Goal: Information Seeking & Learning: Check status

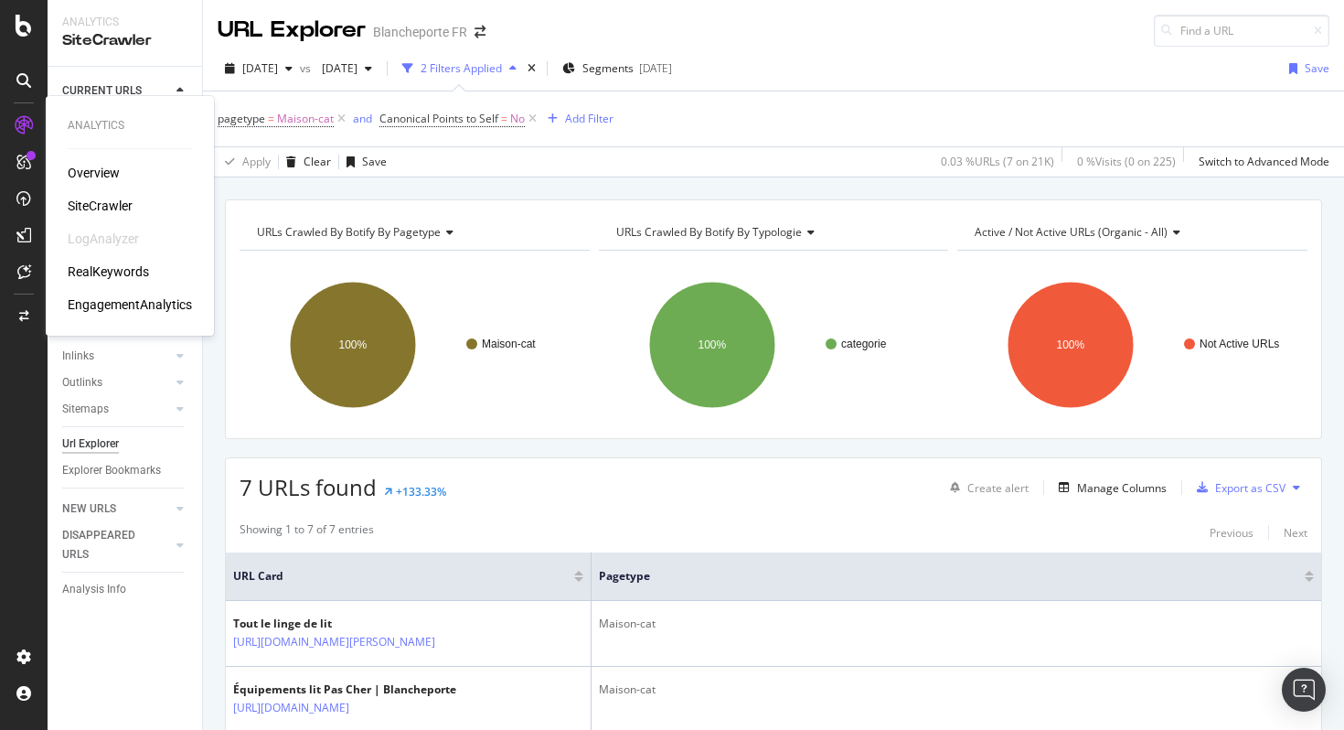
scroll to position [560, 0]
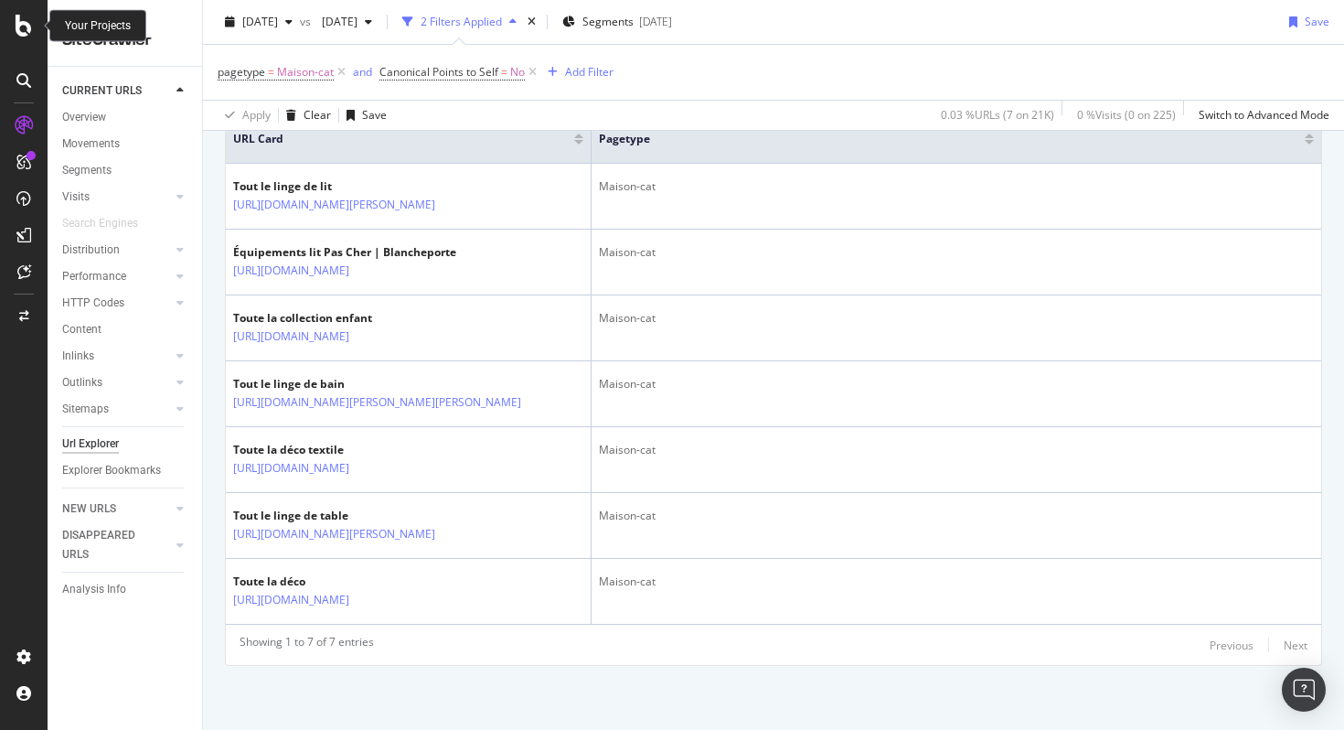
click at [22, 24] on icon at bounding box center [24, 26] width 16 height 22
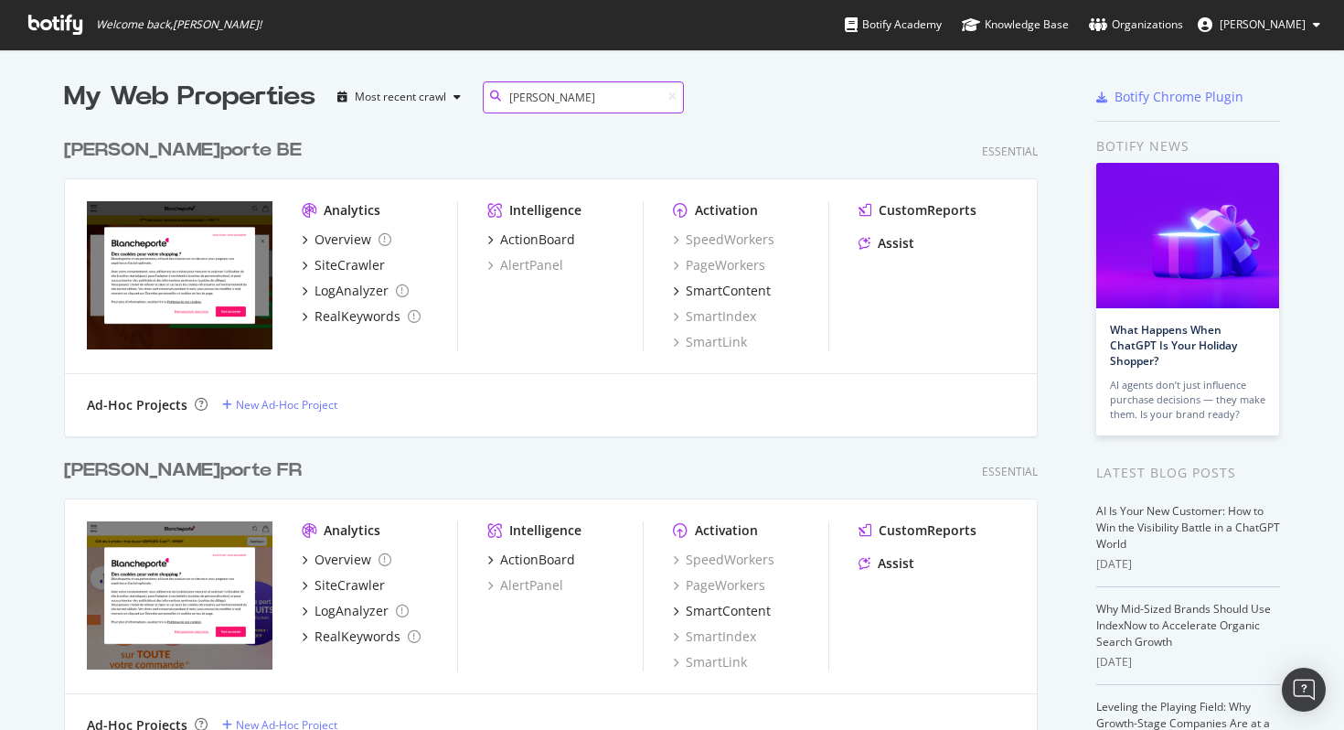
scroll to position [626, 975]
type input "[PERSON_NAME]"
click at [171, 469] on div "[PERSON_NAME] FR" at bounding box center [183, 470] width 238 height 27
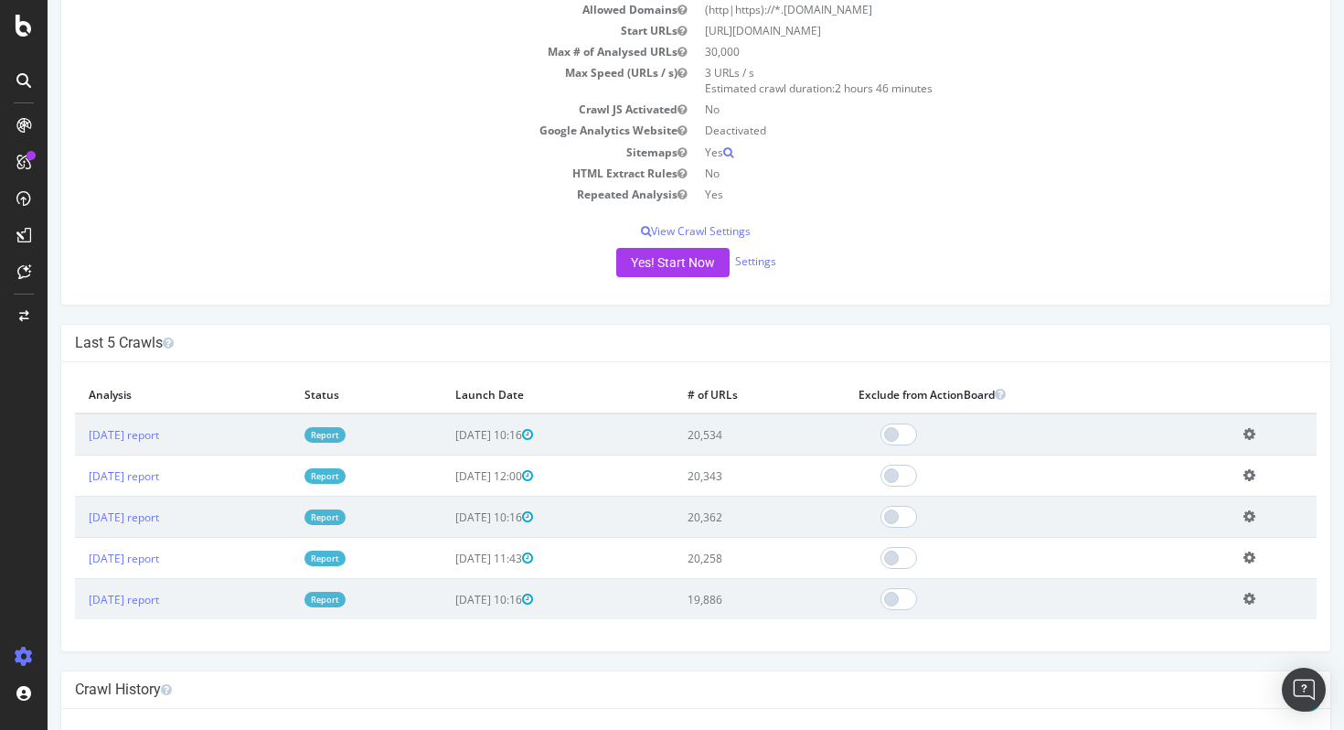
scroll to position [368, 0]
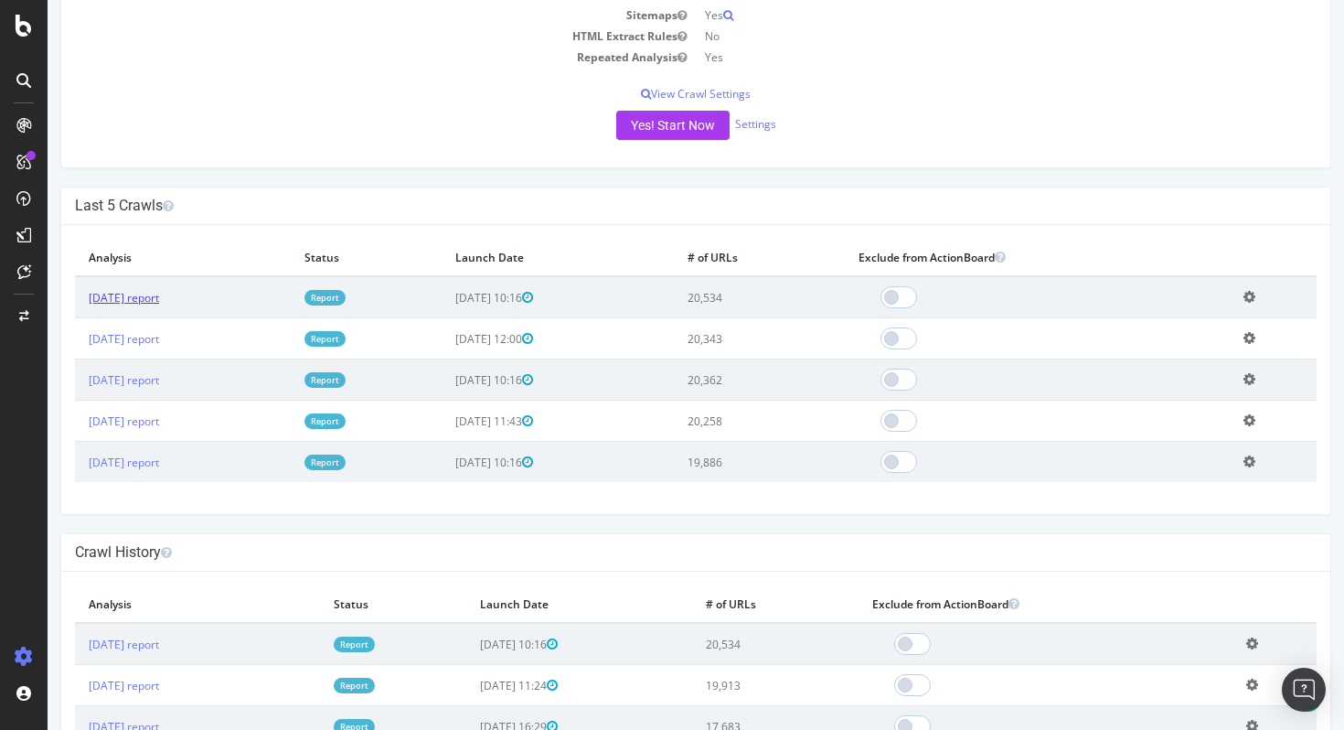
click at [155, 294] on link "[DATE] report" at bounding box center [124, 298] width 70 height 16
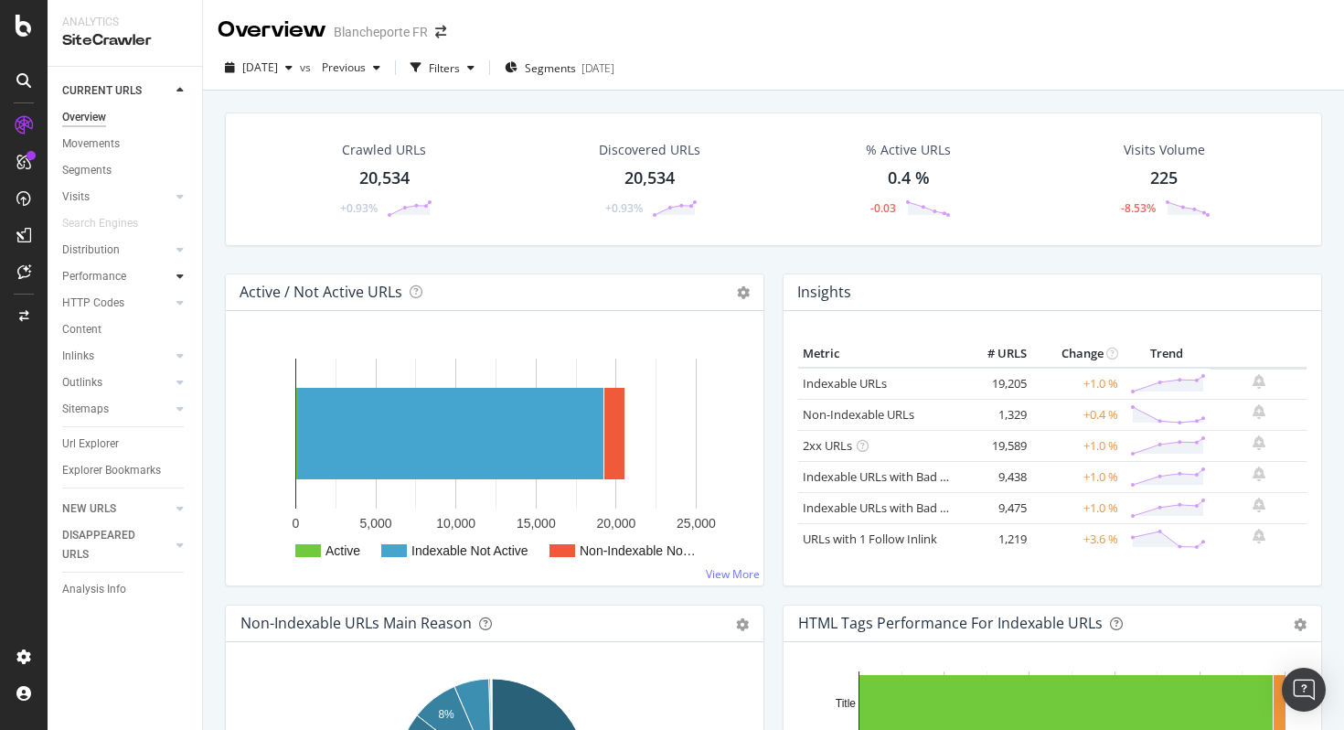
drag, startPoint x: 117, startPoint y: 303, endPoint x: 176, endPoint y: 283, distance: 62.4
click at [117, 303] on div "HTTP Codes" at bounding box center [93, 302] width 62 height 19
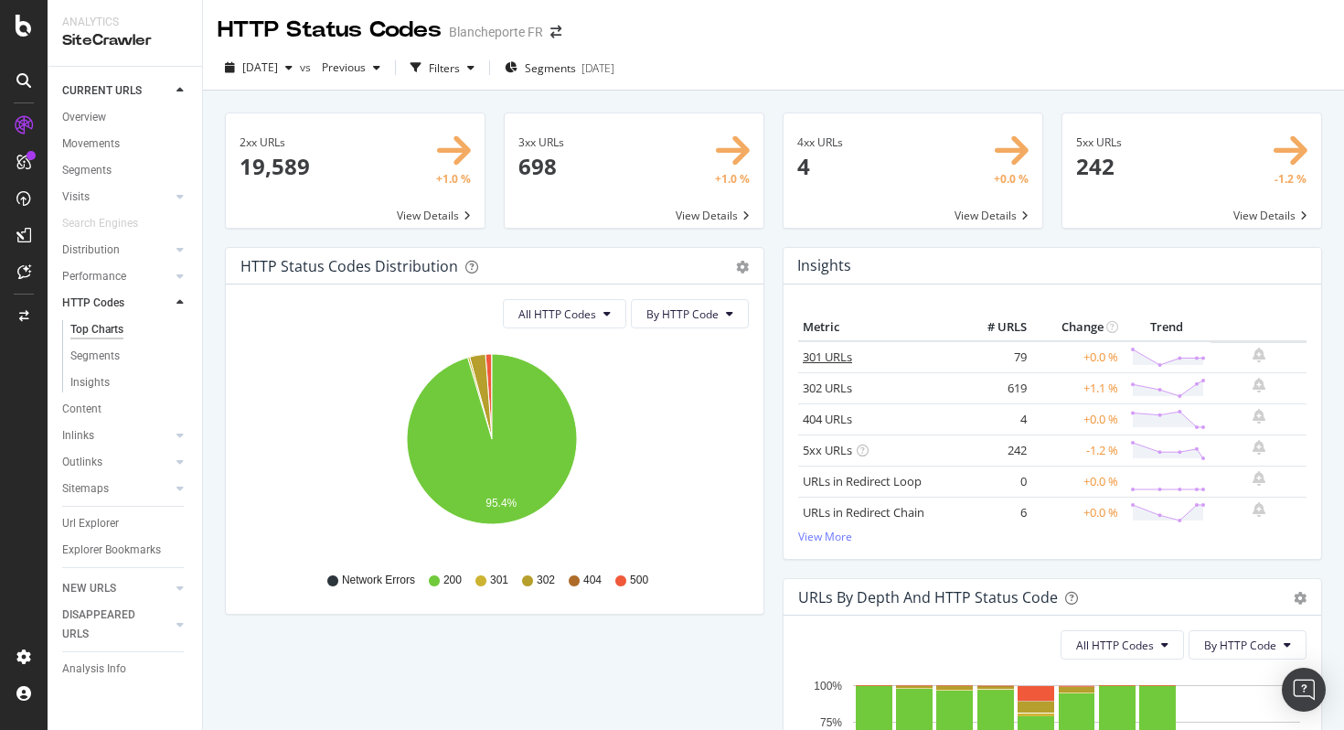
click at [809, 352] on link "301 URLs" at bounding box center [827, 356] width 49 height 16
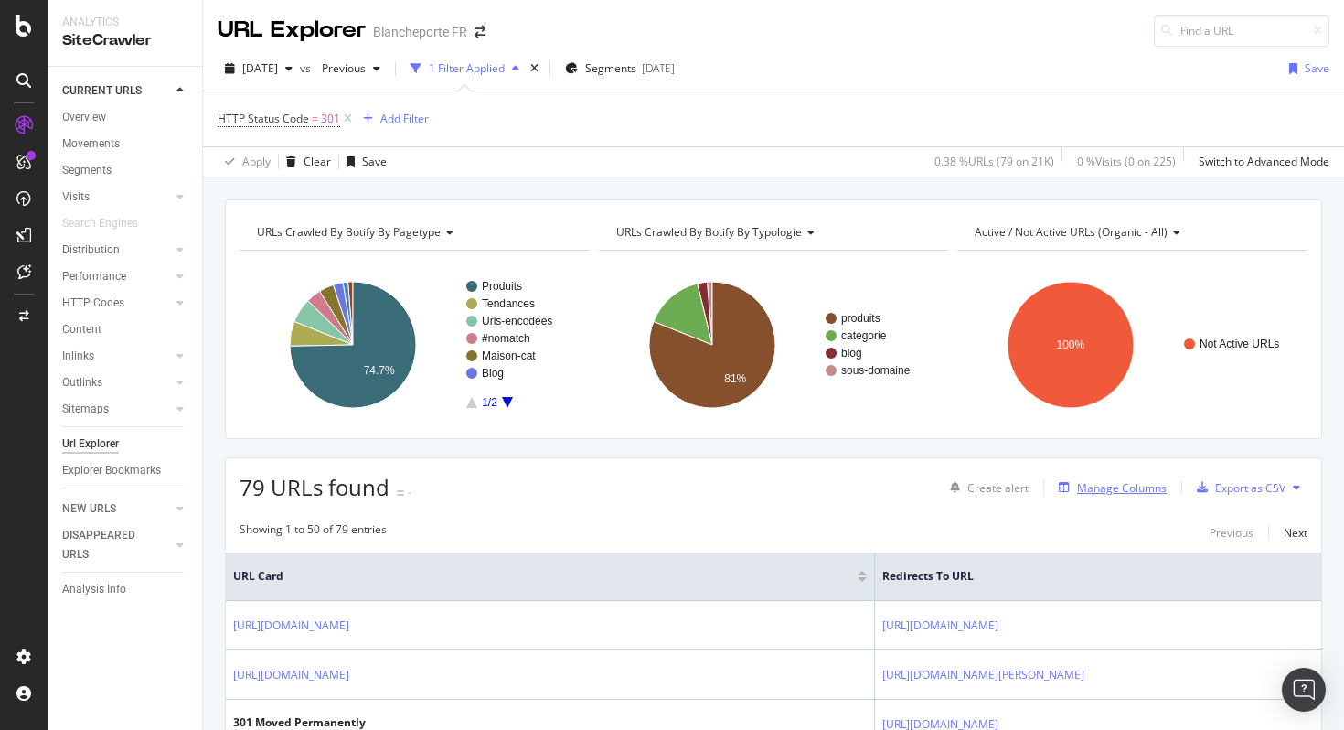
click at [1110, 485] on div "Manage Columns" at bounding box center [1122, 488] width 90 height 16
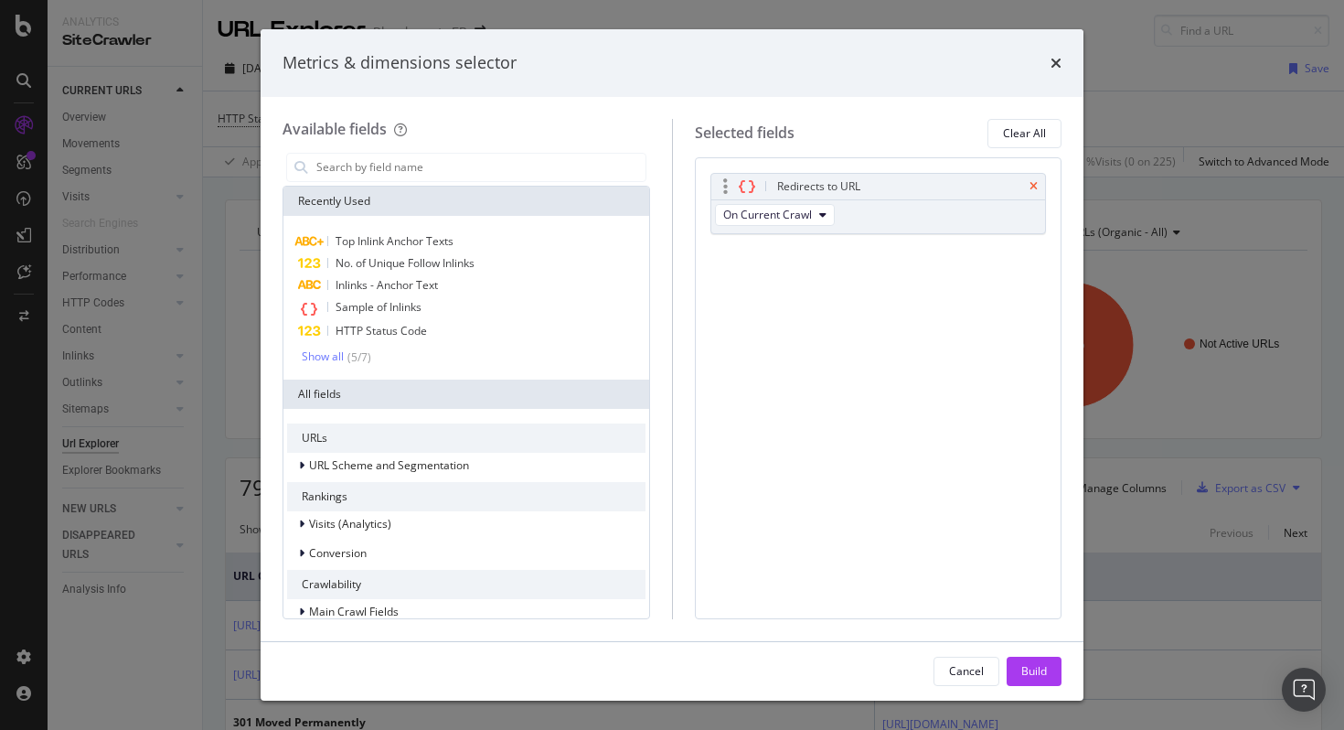
click at [1029, 182] on icon "times" at bounding box center [1033, 186] width 8 height 11
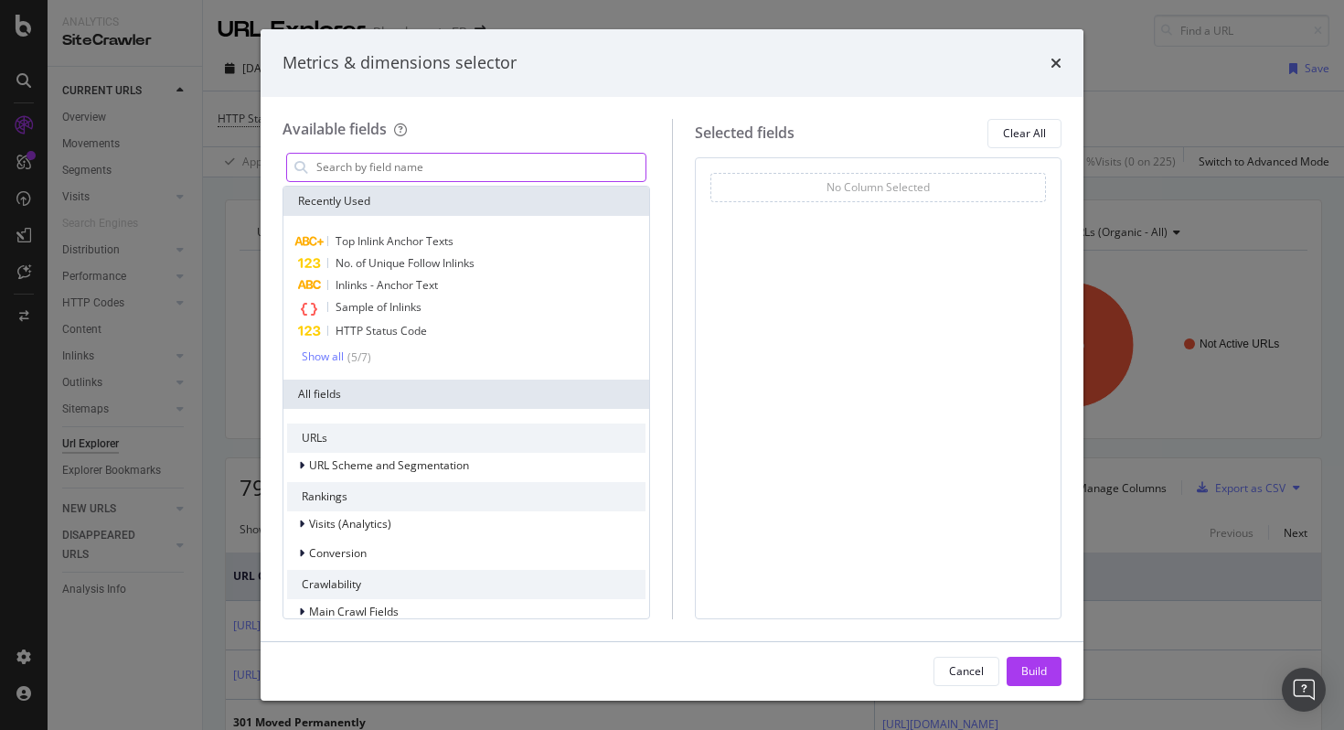
click at [466, 172] on input "modal" at bounding box center [479, 167] width 331 height 27
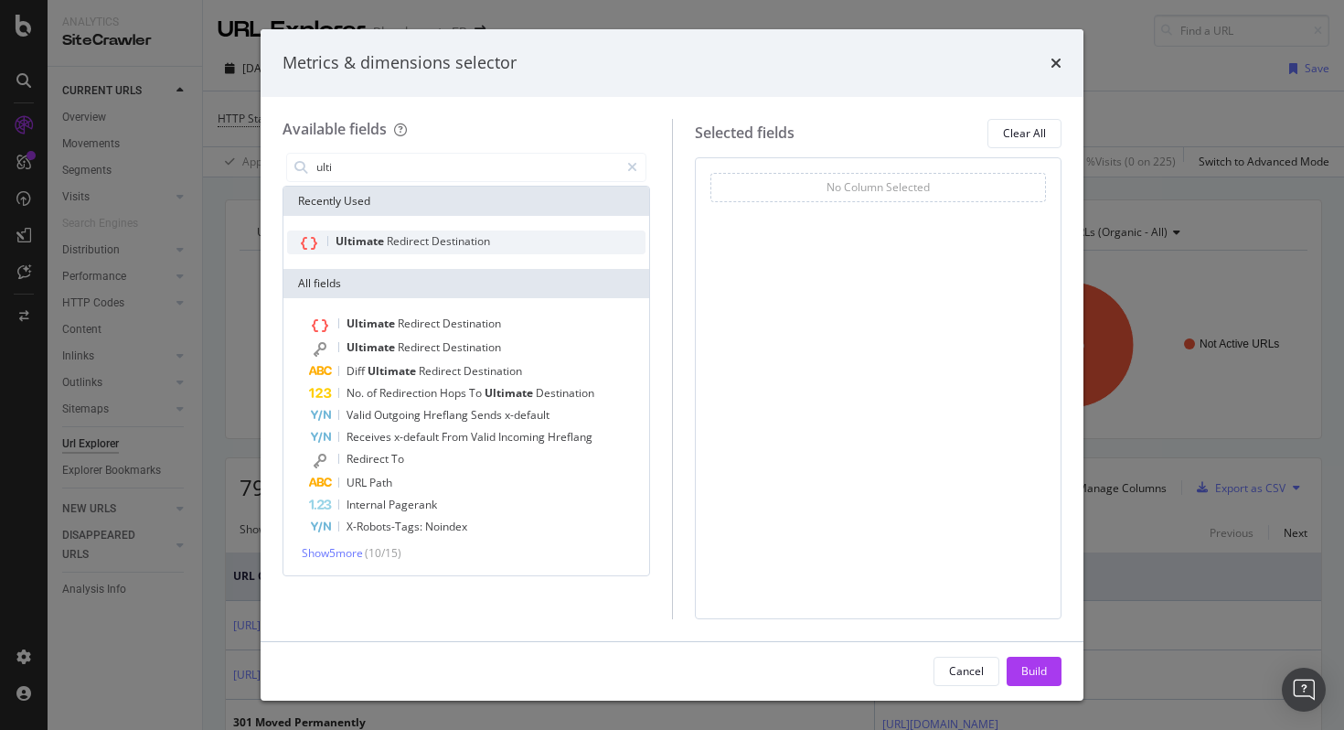
click at [423, 233] on span "Redirect" at bounding box center [409, 241] width 45 height 16
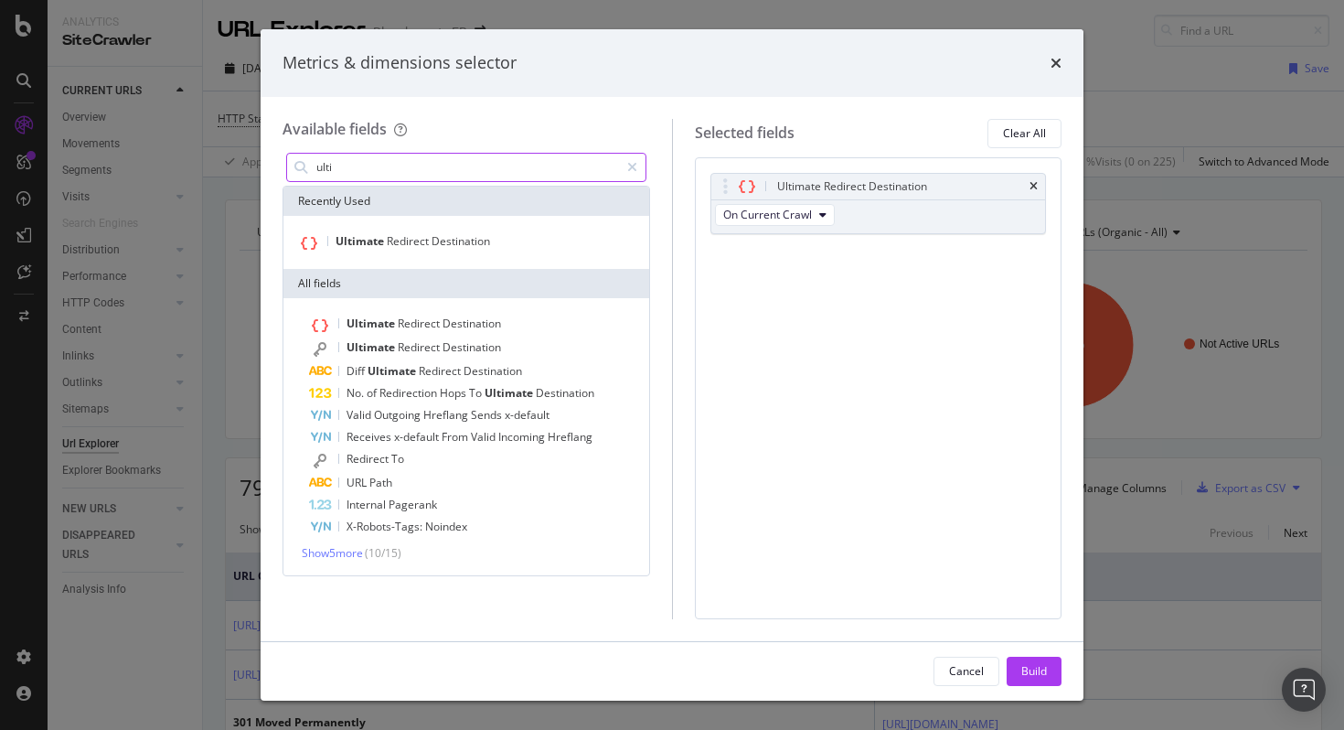
click at [441, 176] on input "ulti" at bounding box center [466, 167] width 304 height 27
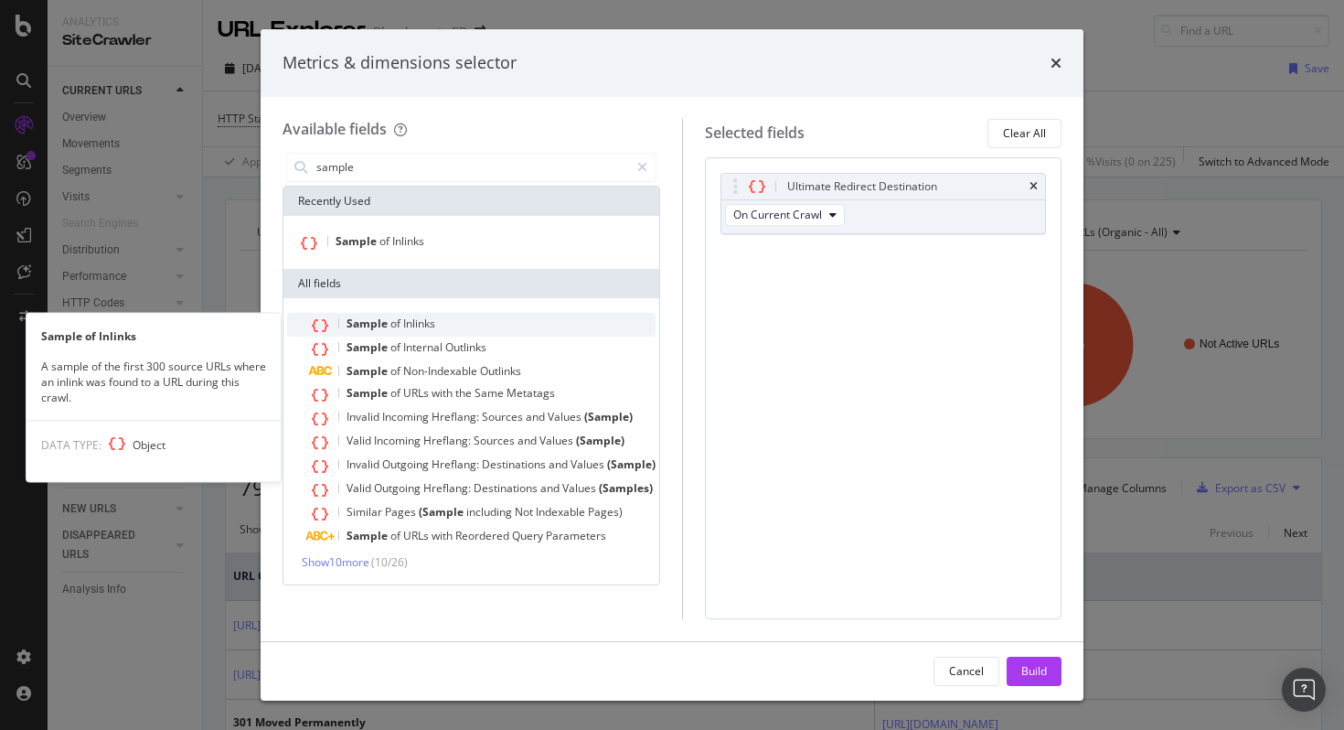
click at [427, 326] on span "Inlinks" at bounding box center [419, 323] width 32 height 16
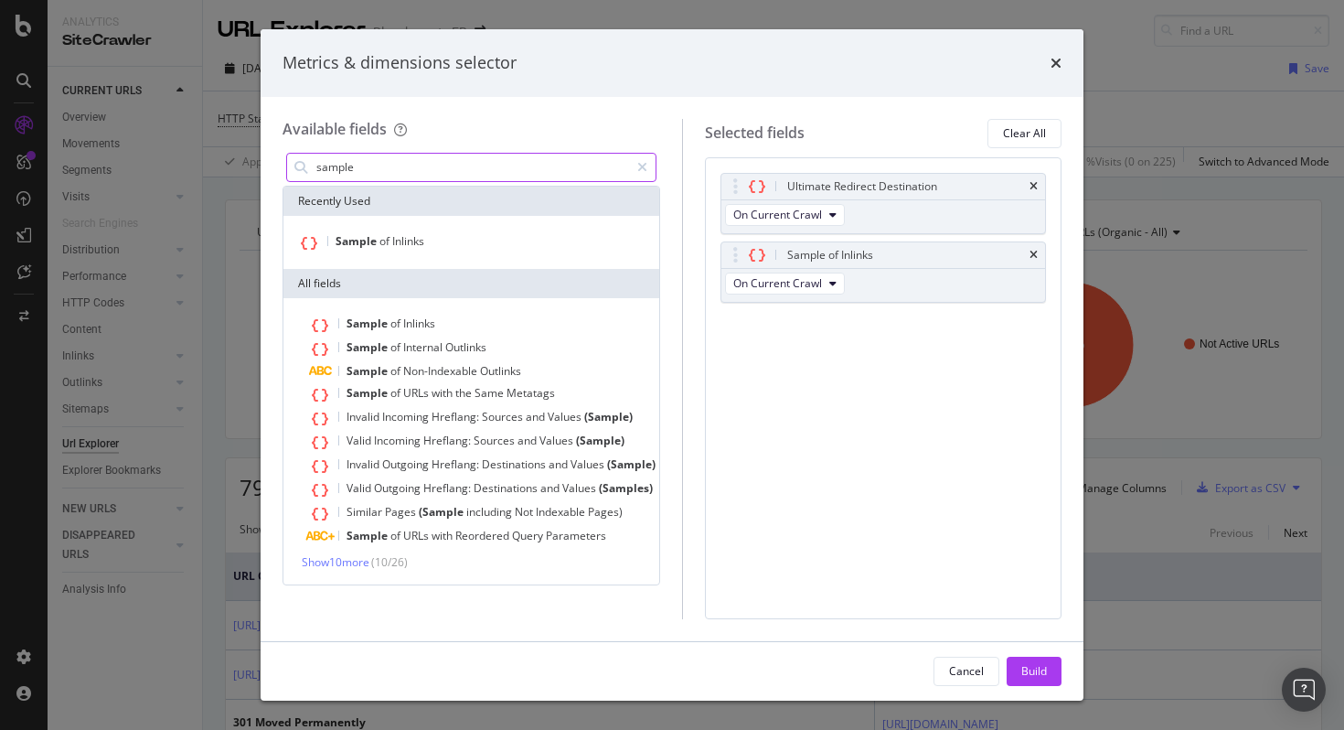
click at [440, 159] on input "sample" at bounding box center [471, 167] width 314 height 27
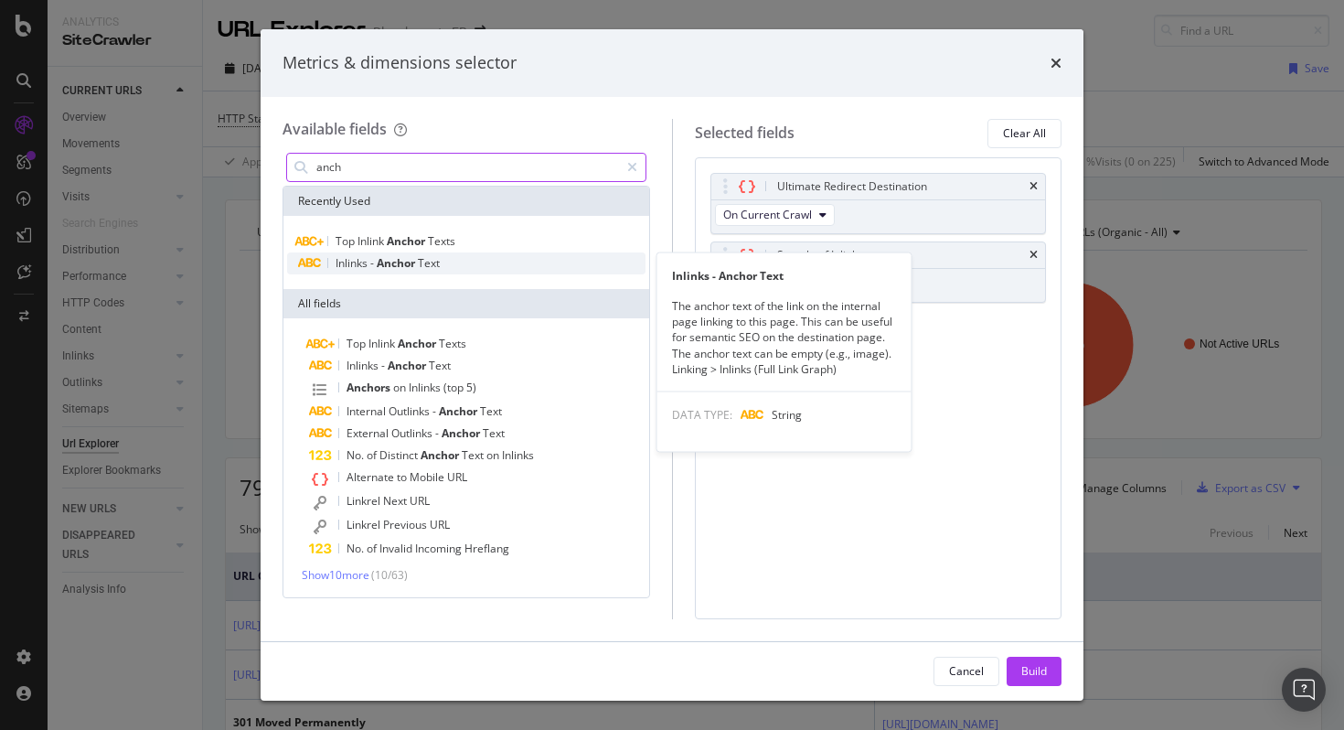
type input "anch"
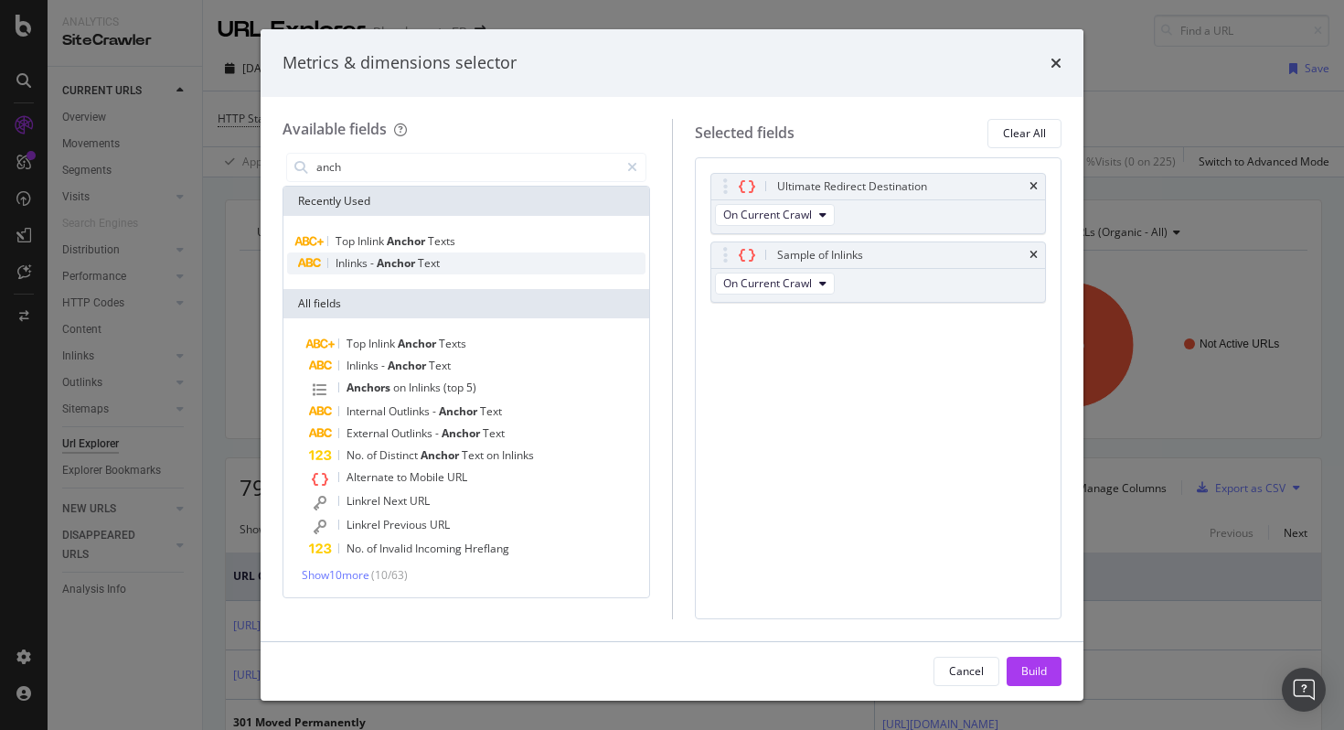
click at [432, 265] on span "Text" at bounding box center [429, 263] width 22 height 16
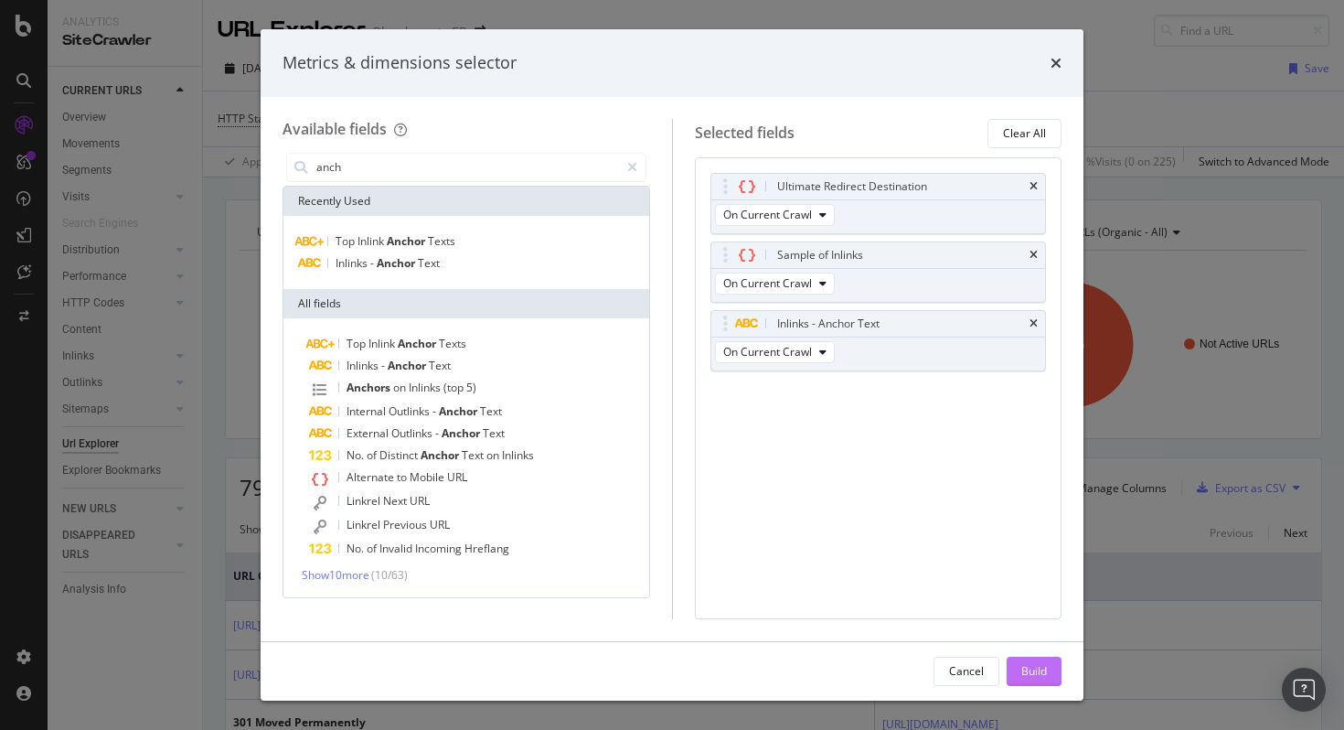
click at [1039, 675] on div "Build" at bounding box center [1034, 671] width 26 height 16
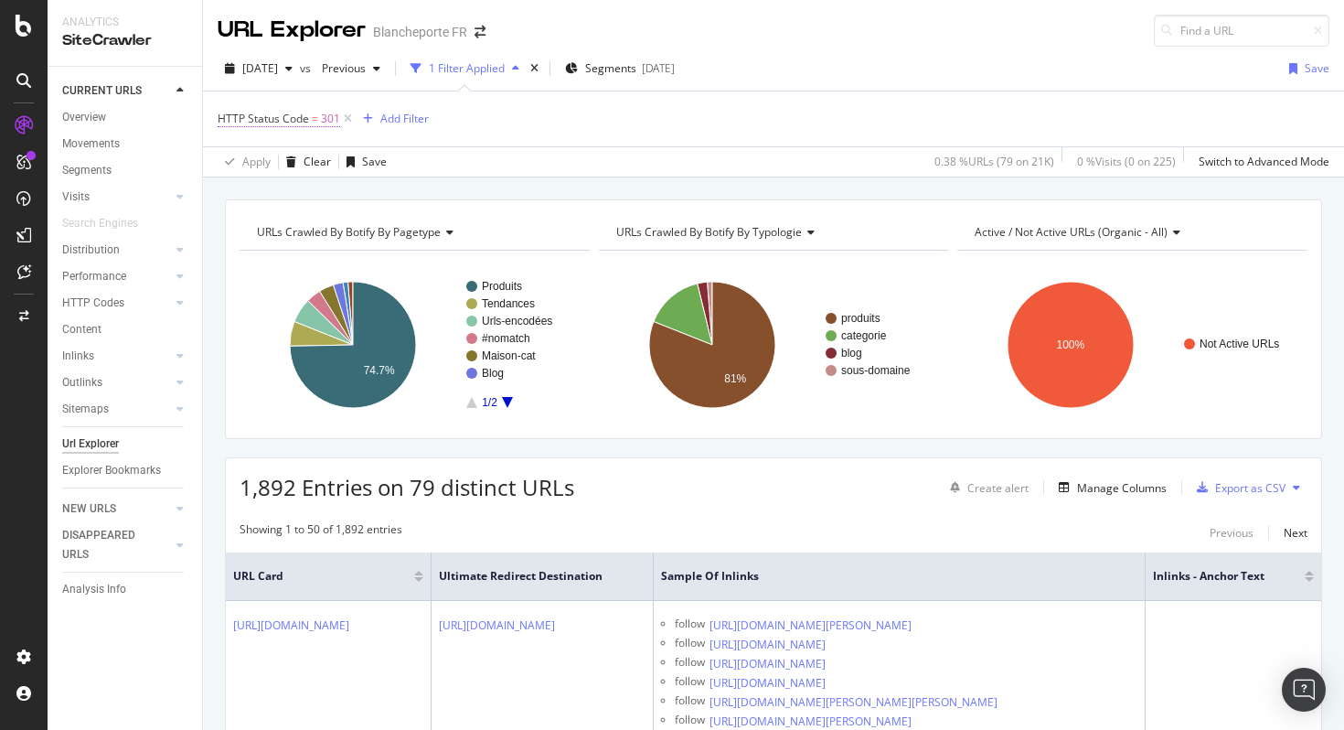
click at [287, 118] on span "HTTP Status Code" at bounding box center [263, 119] width 91 height 16
click at [287, 118] on div "HTTP Status Code" at bounding box center [287, 117] width 96 height 16
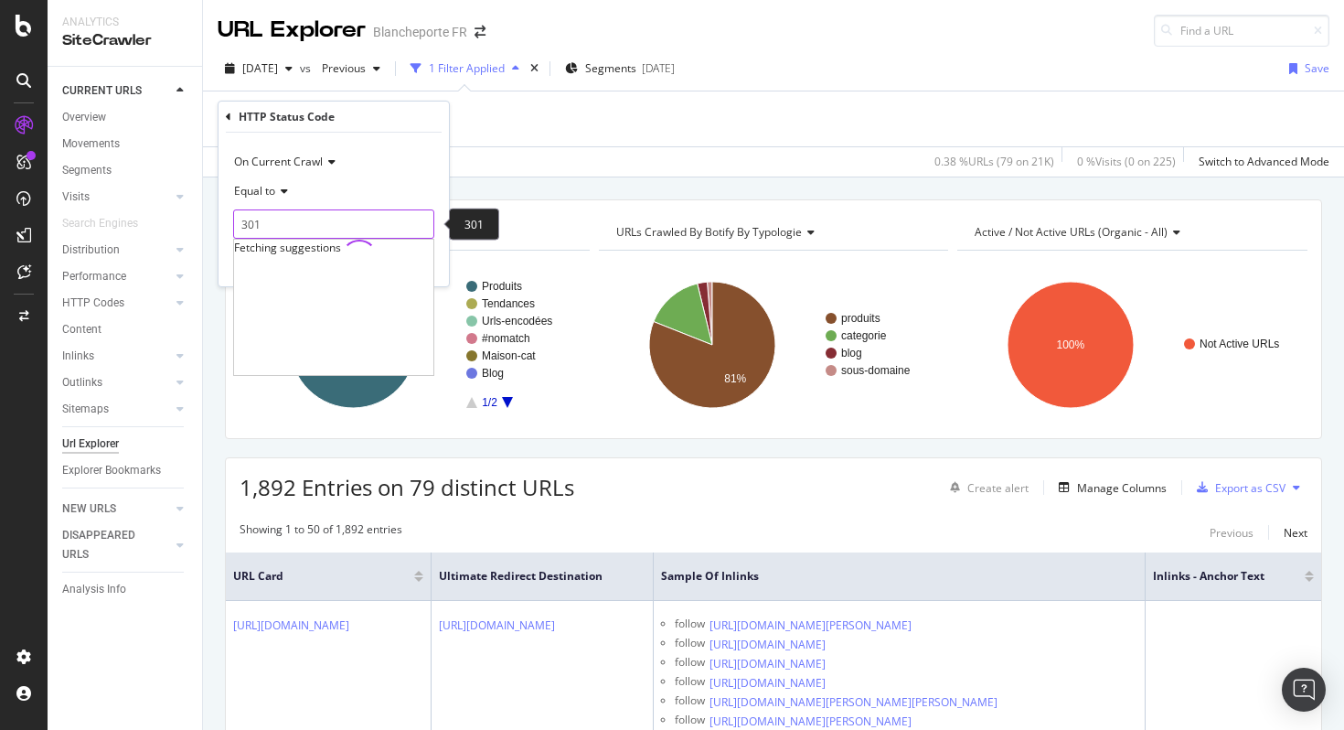
click at [288, 219] on input "301" at bounding box center [333, 223] width 201 height 29
click at [252, 229] on input "301" at bounding box center [333, 223] width 201 height 29
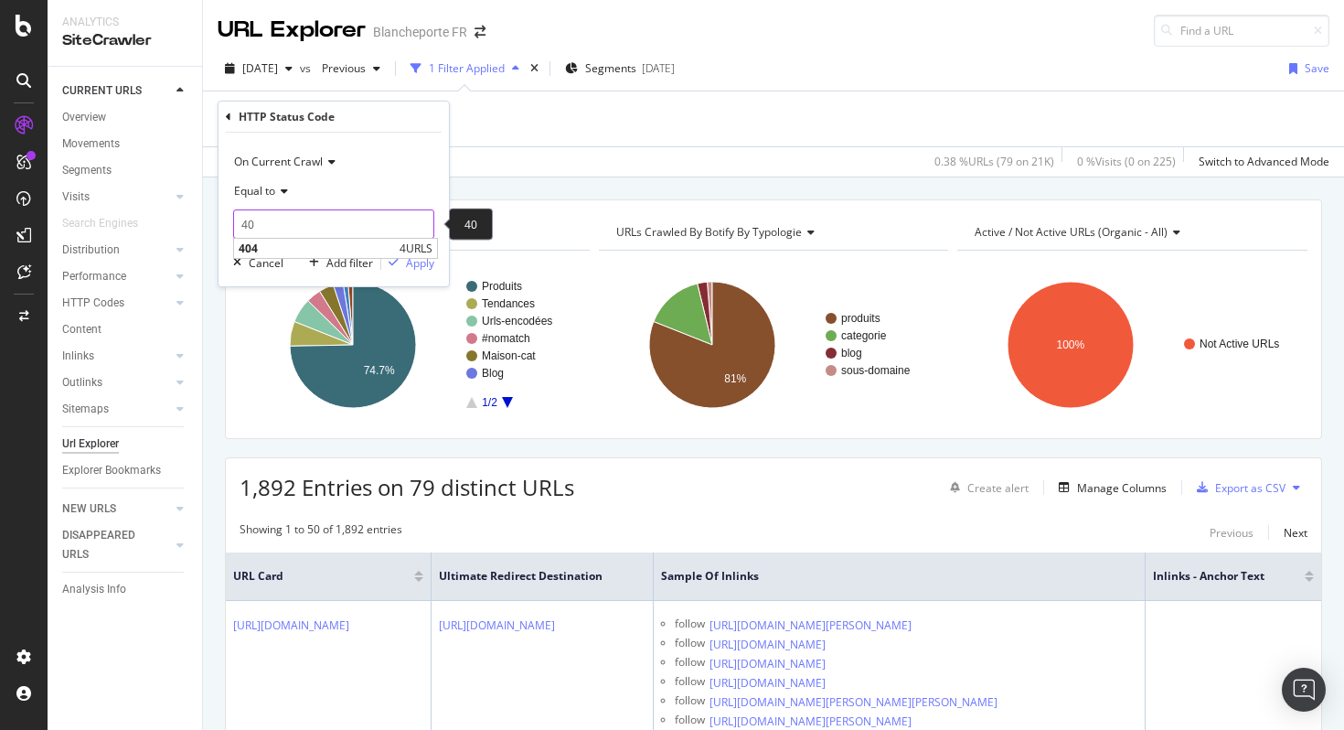
type input "404"
click at [548, 183] on div "URLs Crawled By Botify By pagetype Chart (by Value) Table Expand Export as CSV …" at bounding box center [773, 199] width 1141 height 44
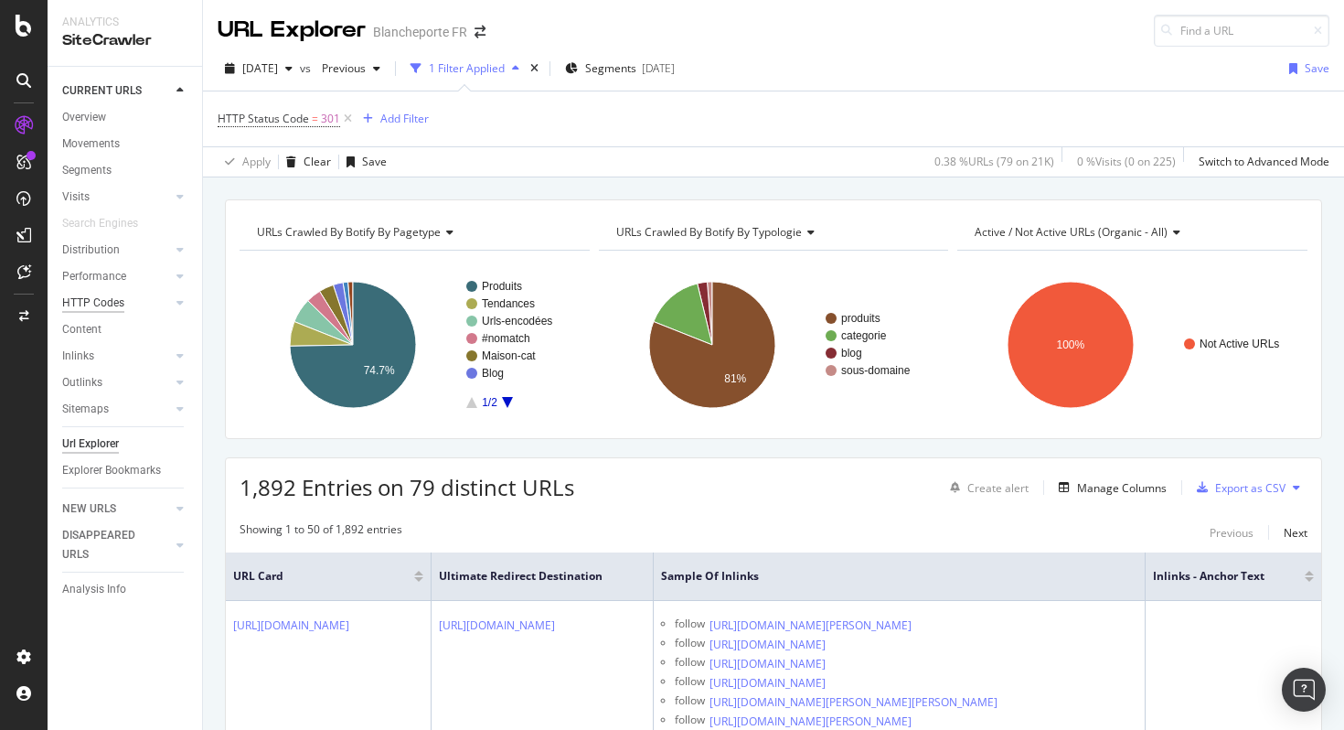
click at [115, 304] on div "HTTP Codes" at bounding box center [93, 302] width 62 height 19
click at [538, 64] on icon "times" at bounding box center [534, 68] width 8 height 11
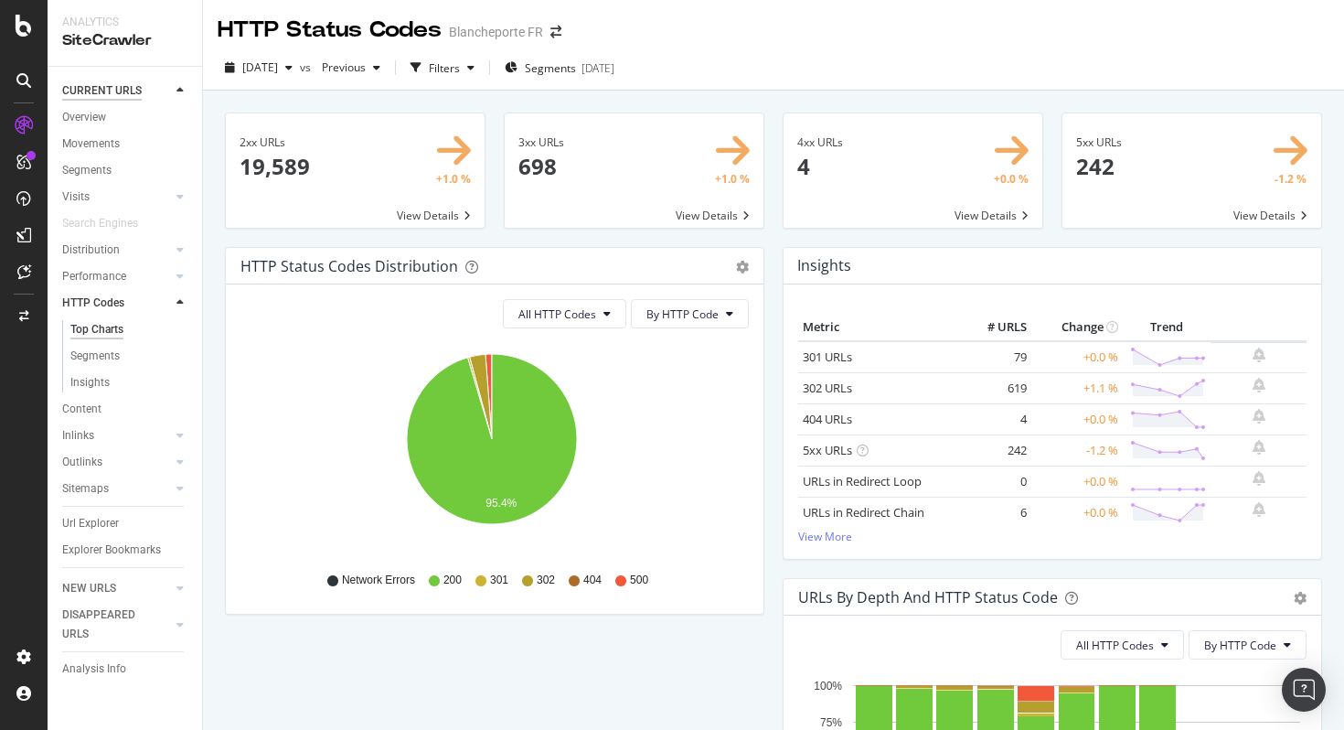
click at [117, 88] on div "CURRENT URLS" at bounding box center [102, 90] width 80 height 19
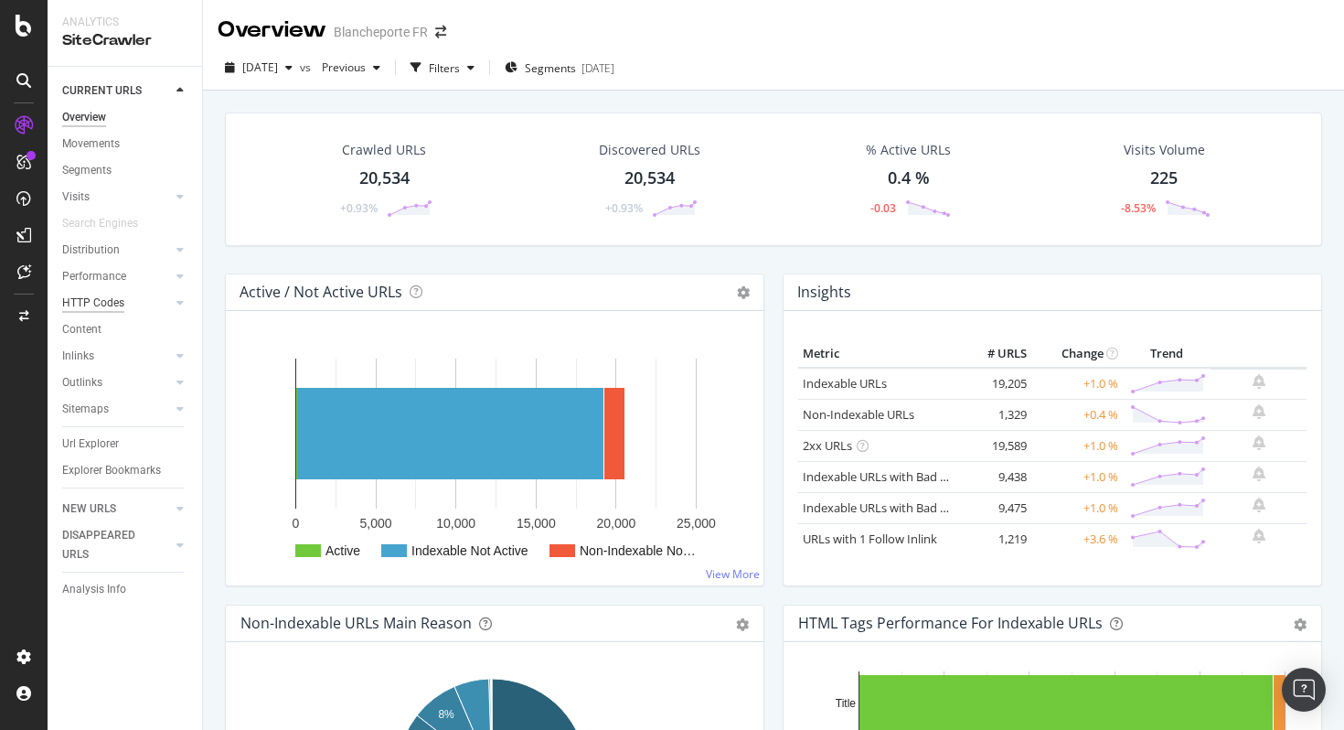
click at [101, 302] on div "HTTP Codes" at bounding box center [93, 302] width 62 height 19
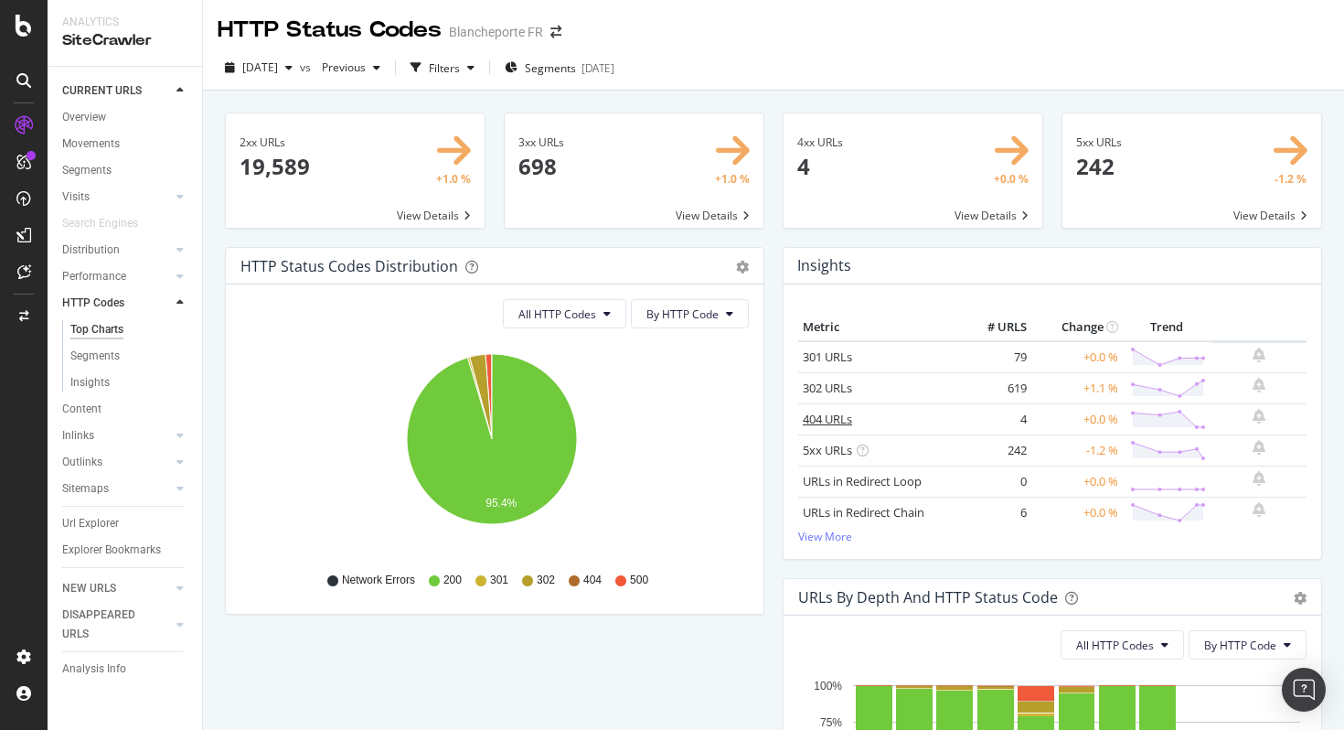
click at [831, 413] on link "404 URLs" at bounding box center [827, 418] width 49 height 16
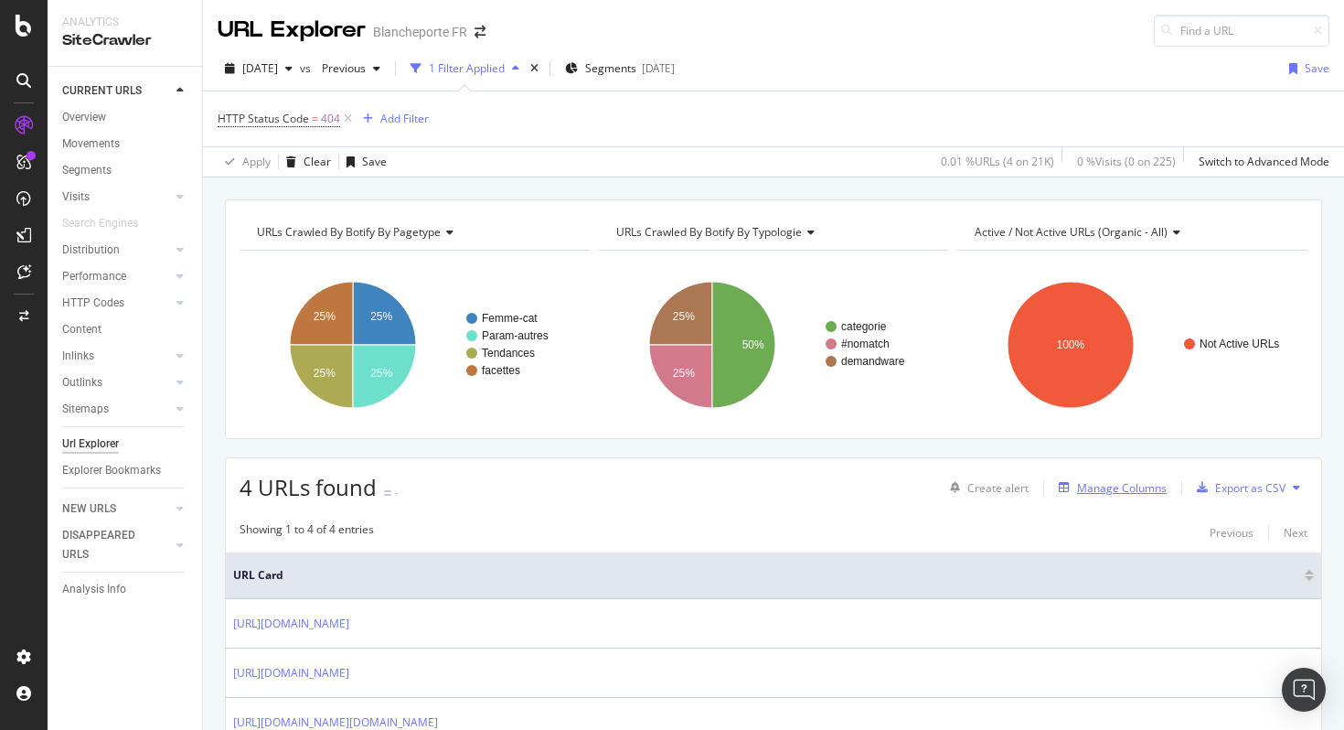
click at [1082, 485] on div "Manage Columns" at bounding box center [1122, 488] width 90 height 16
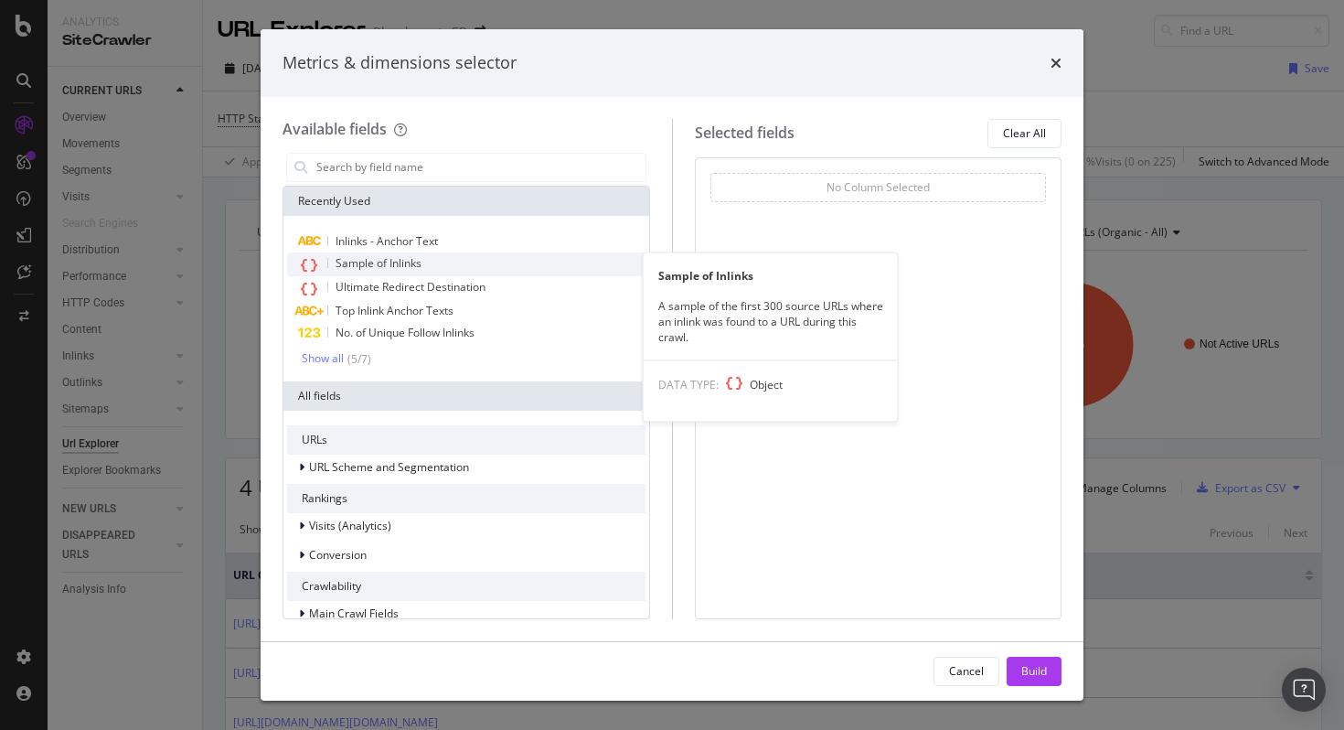
click at [467, 263] on div "Sample of Inlinks" at bounding box center [466, 264] width 358 height 24
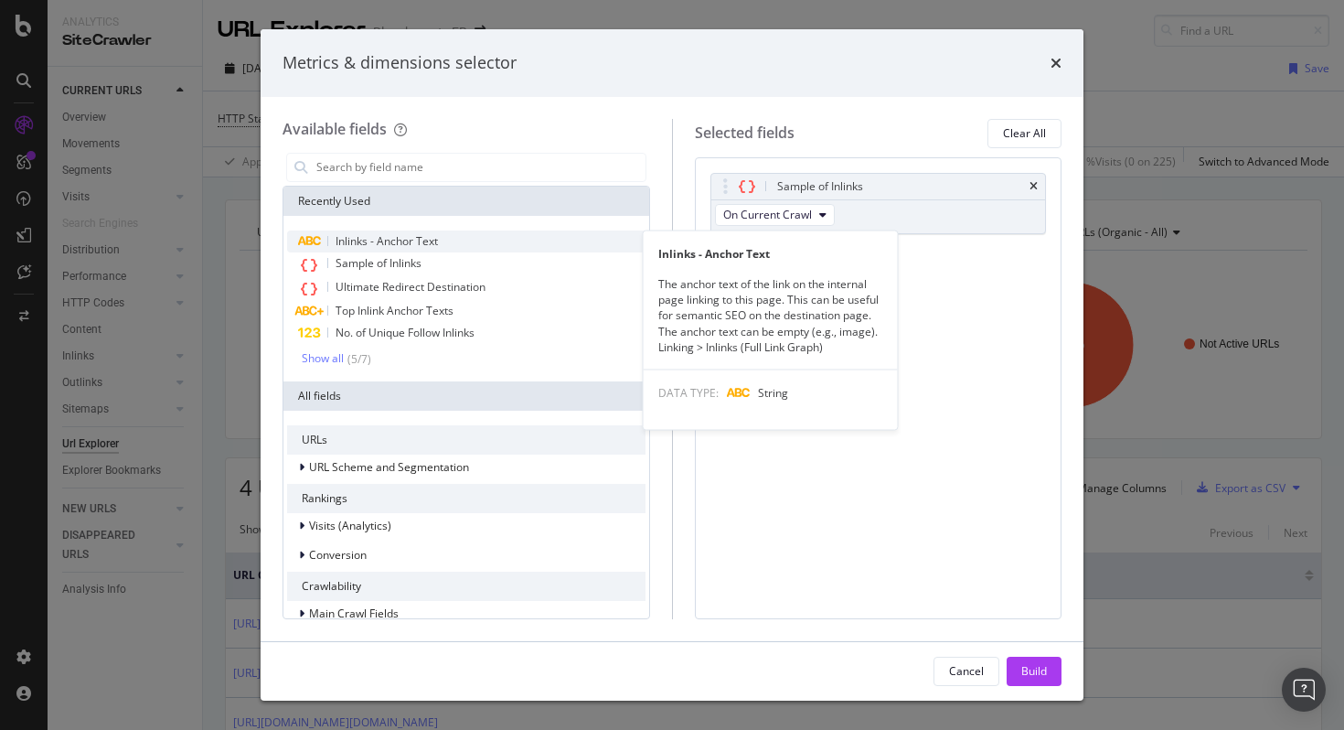
click at [472, 249] on div "Inlinks - Anchor Text" at bounding box center [466, 241] width 358 height 22
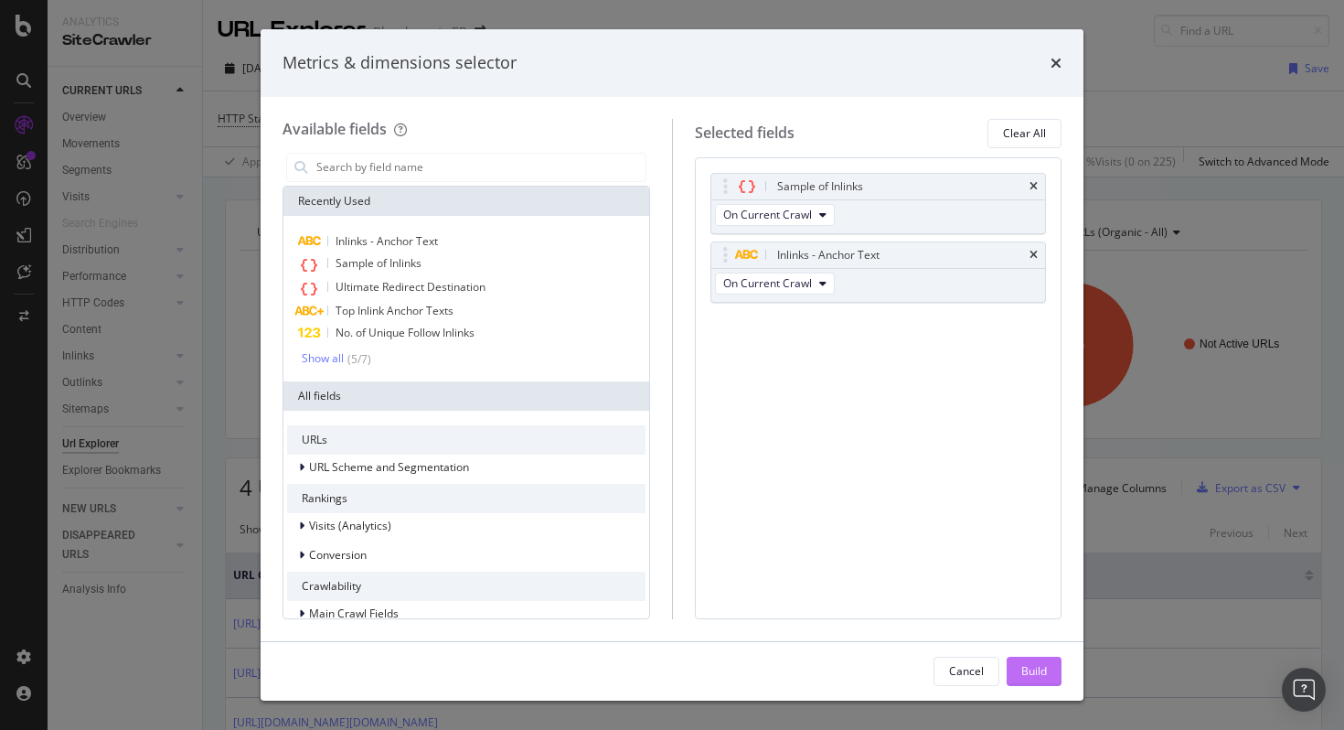
drag, startPoint x: 1003, startPoint y: 666, endPoint x: 1015, endPoint y: 666, distance: 11.9
click at [1004, 666] on div "Cancel Build" at bounding box center [997, 670] width 128 height 29
click at [1017, 666] on button "Build" at bounding box center [1034, 670] width 55 height 29
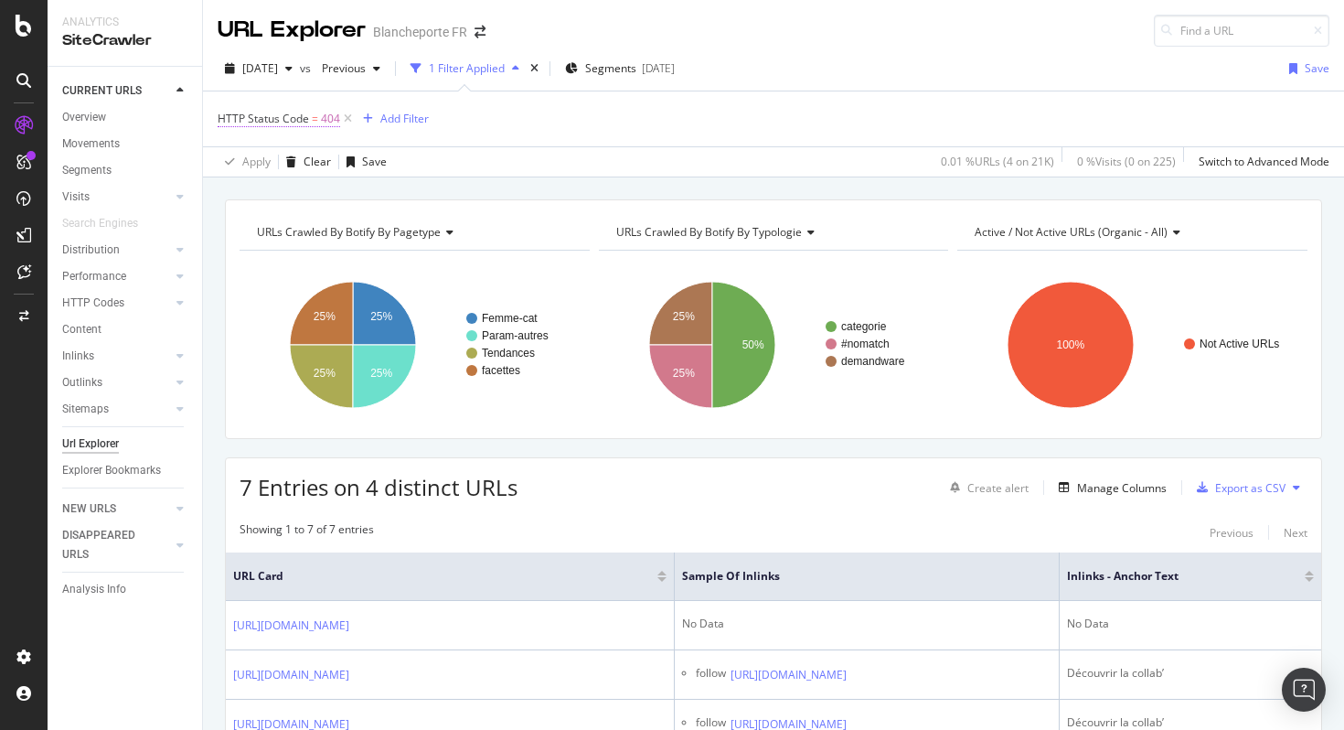
click at [298, 124] on span "HTTP Status Code" at bounding box center [263, 119] width 91 height 16
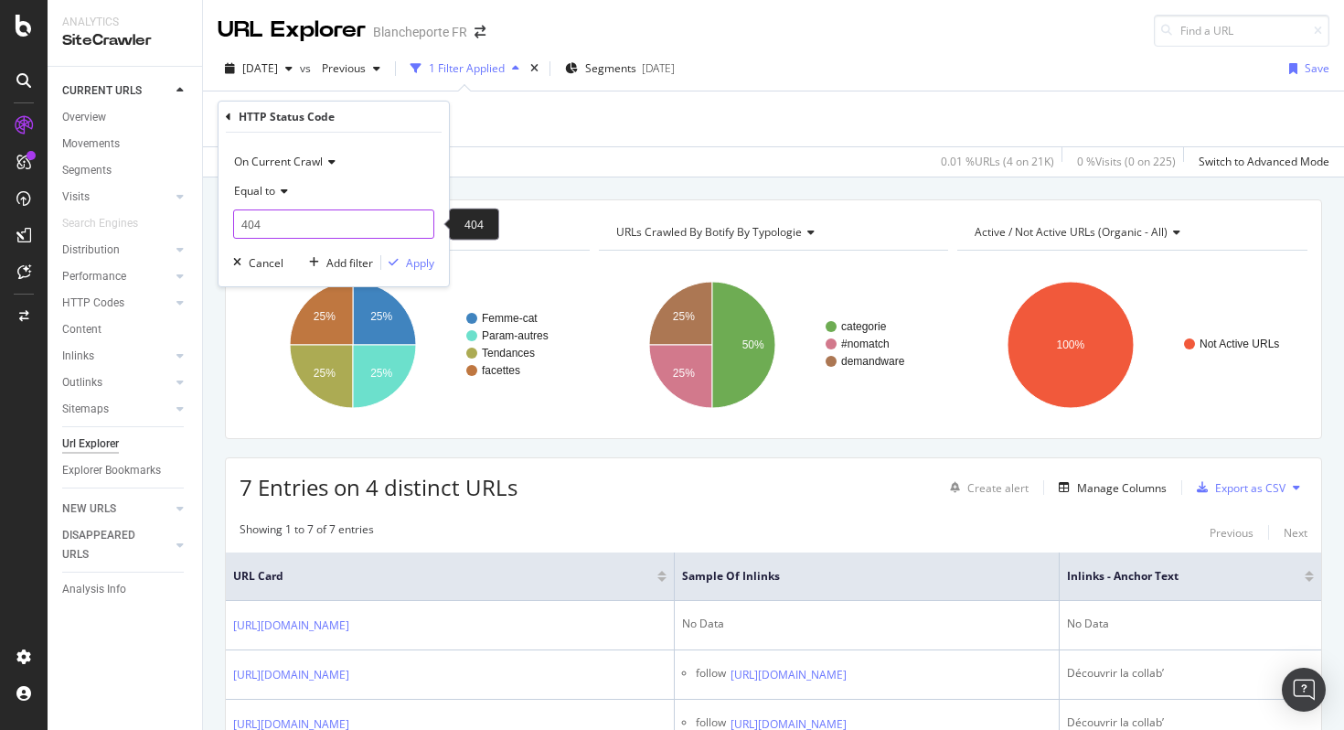
click at [276, 227] on input "404" at bounding box center [333, 223] width 201 height 29
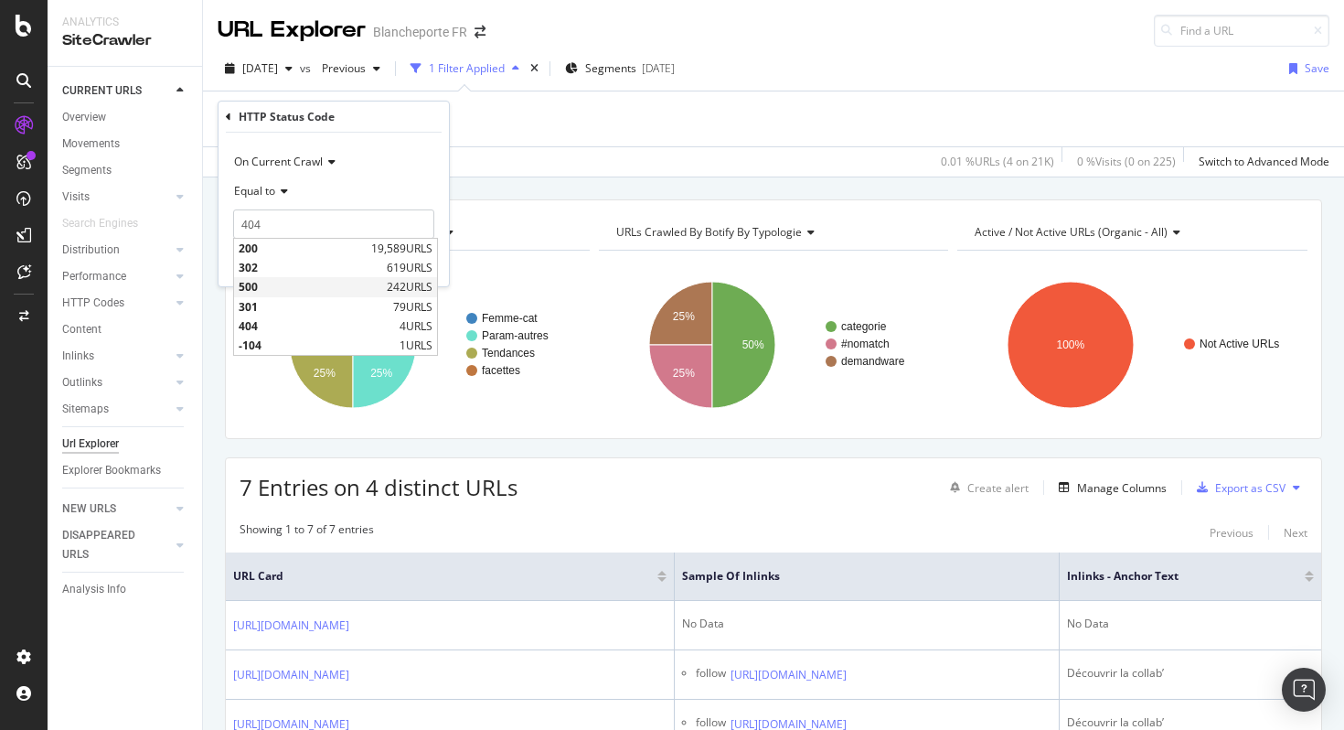
click at [277, 279] on span "500" at bounding box center [311, 287] width 144 height 16
type input "500"
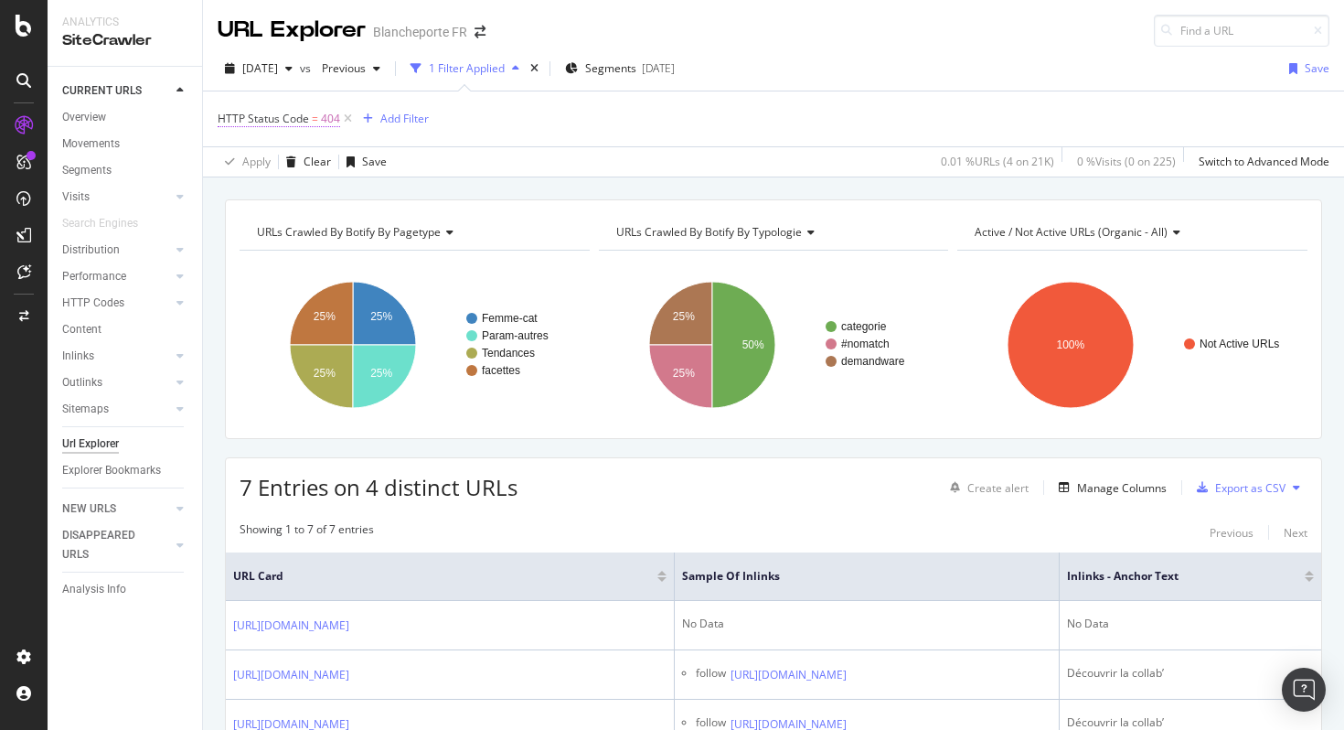
click at [315, 117] on span "=" at bounding box center [315, 119] width 6 height 16
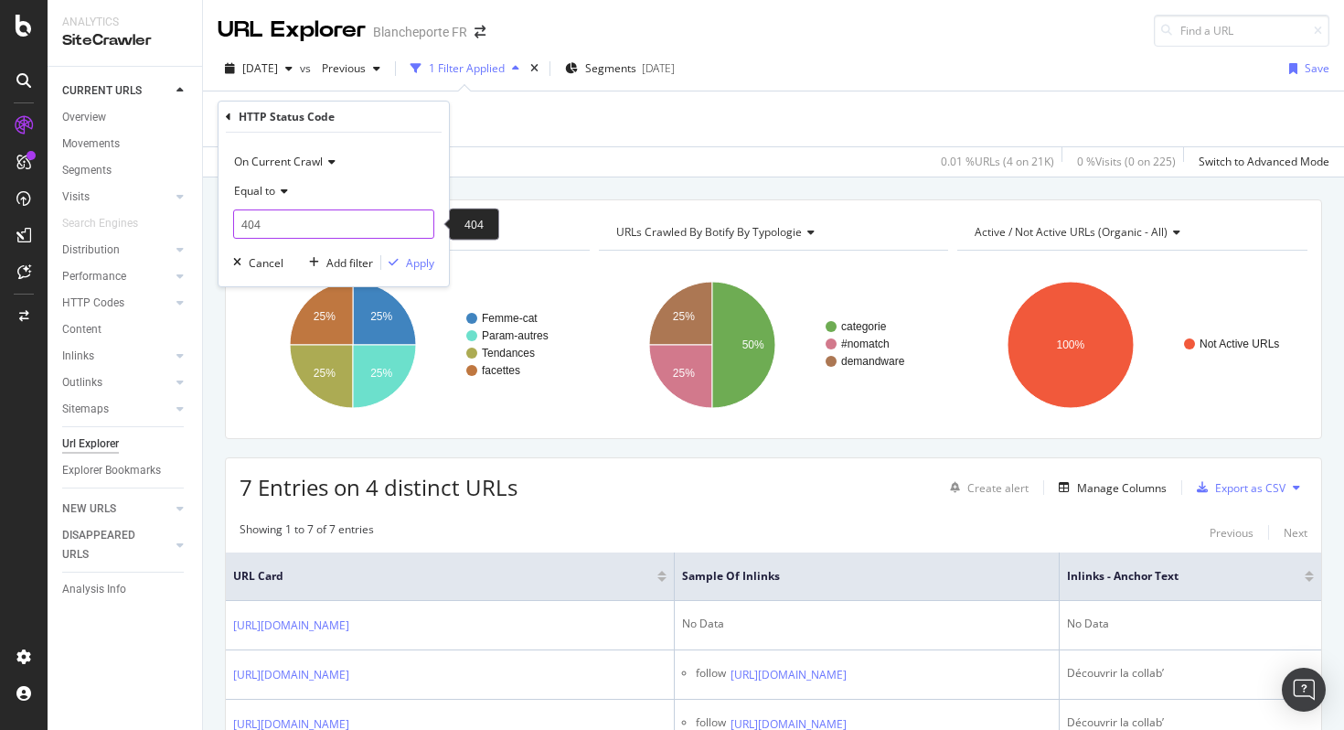
click at [302, 236] on input "404" at bounding box center [333, 223] width 201 height 29
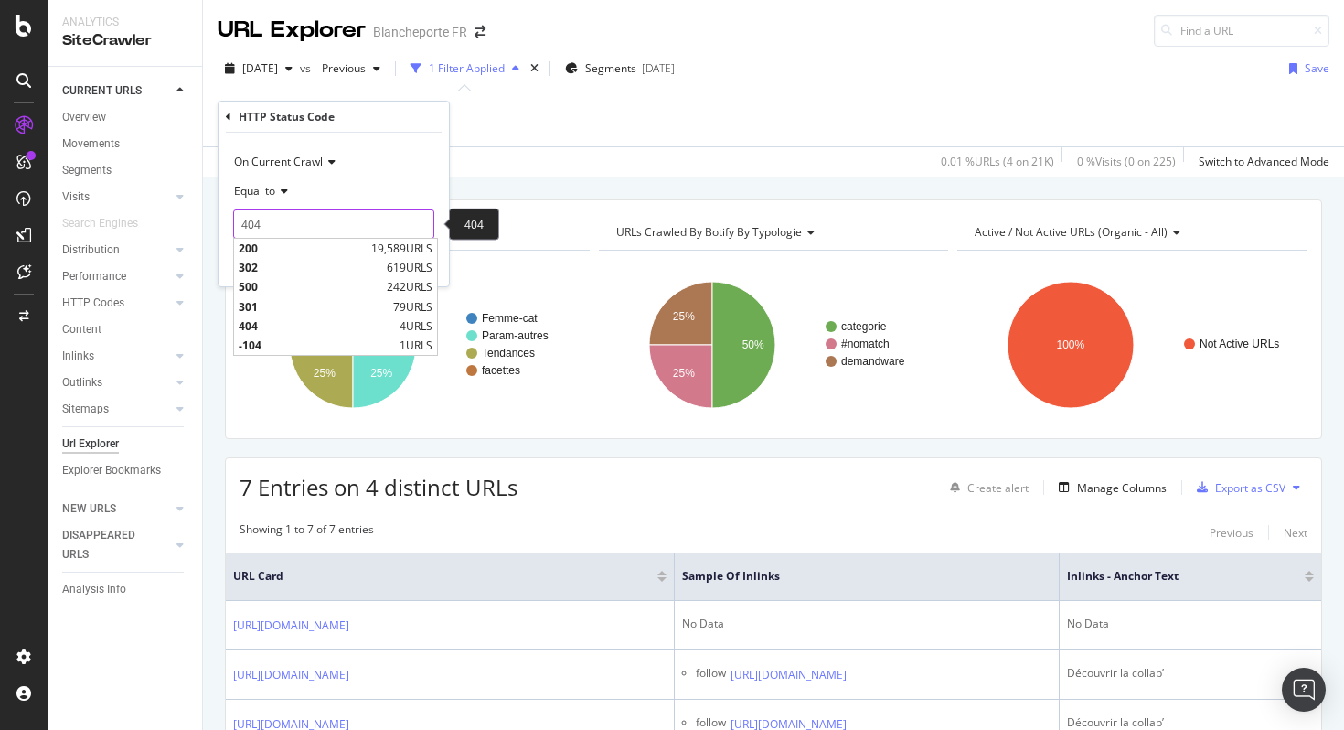
click at [301, 236] on input "404" at bounding box center [333, 223] width 201 height 29
click at [282, 287] on span "500" at bounding box center [311, 287] width 144 height 16
type input "500"
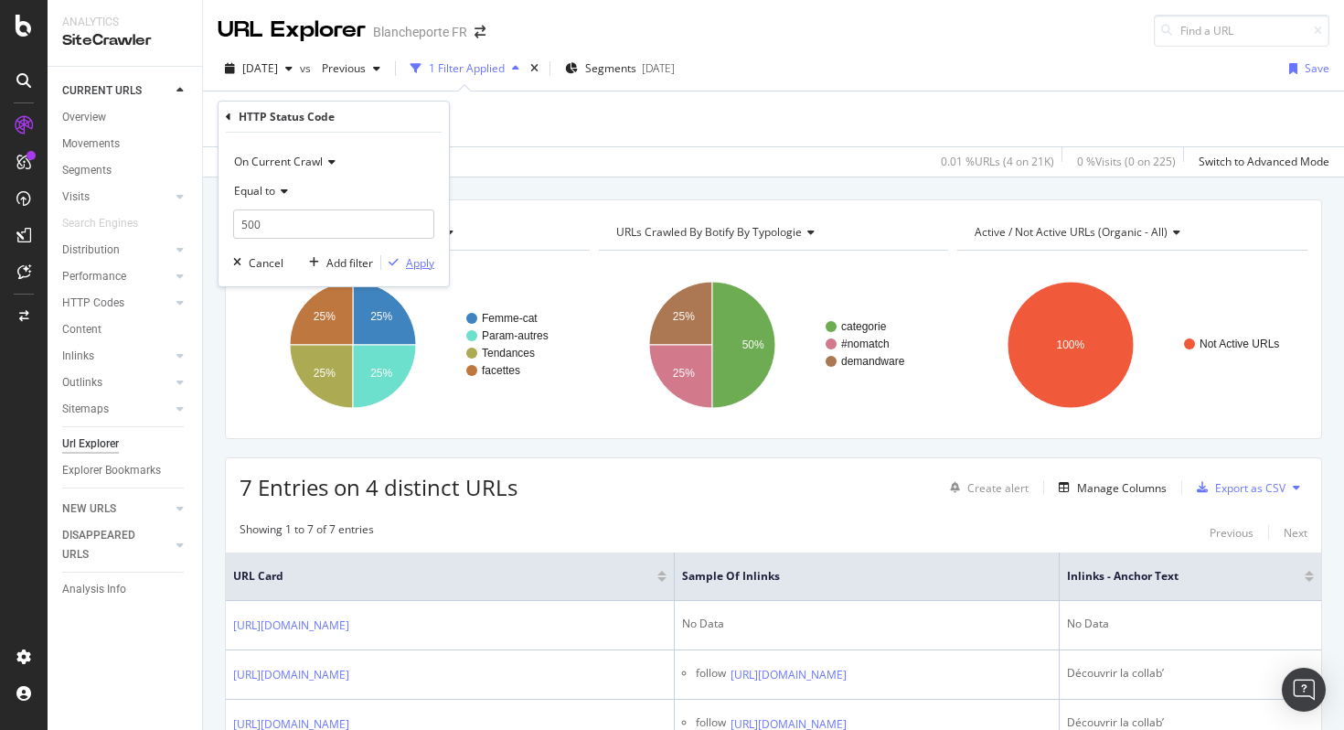
click at [407, 264] on div "Apply" at bounding box center [420, 263] width 28 height 16
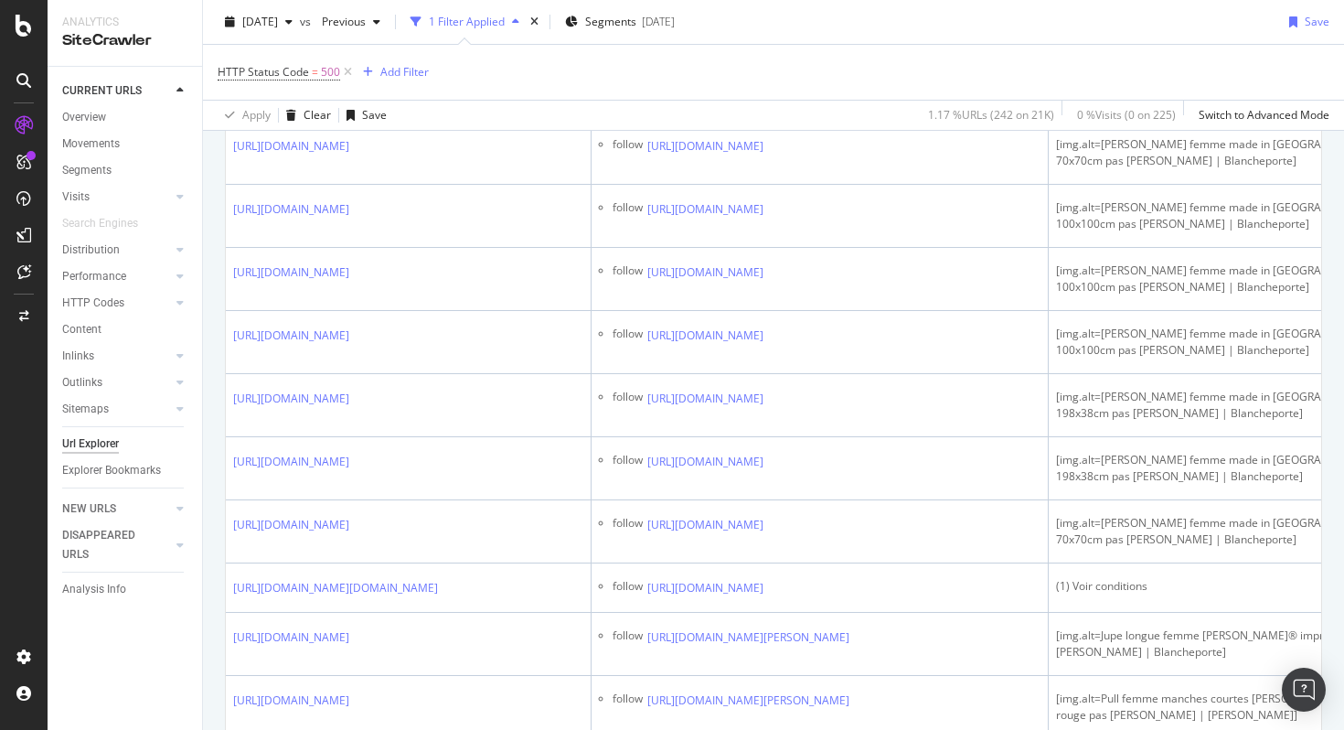
scroll to position [1005, 0]
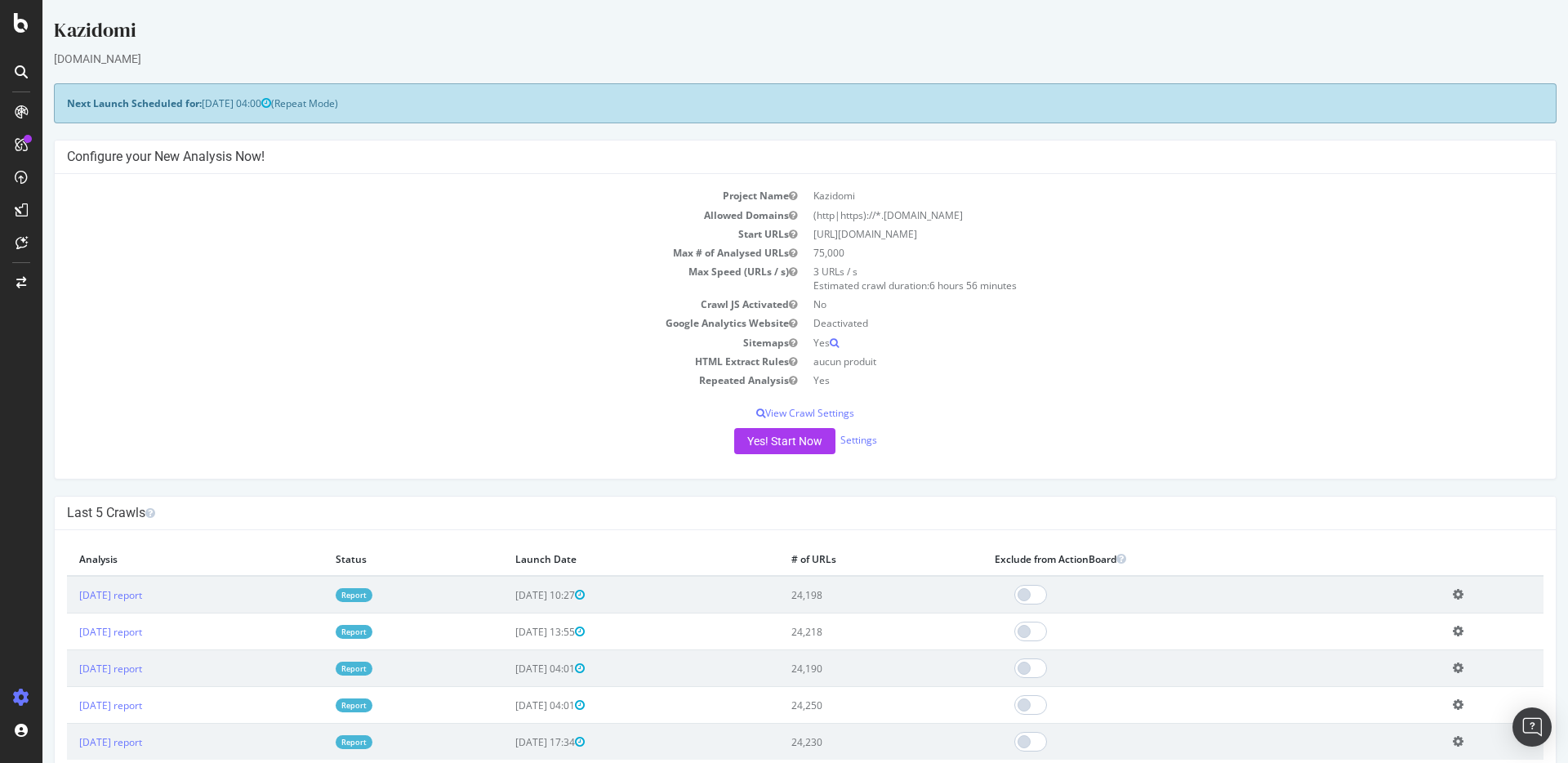
scroll to position [323, 0]
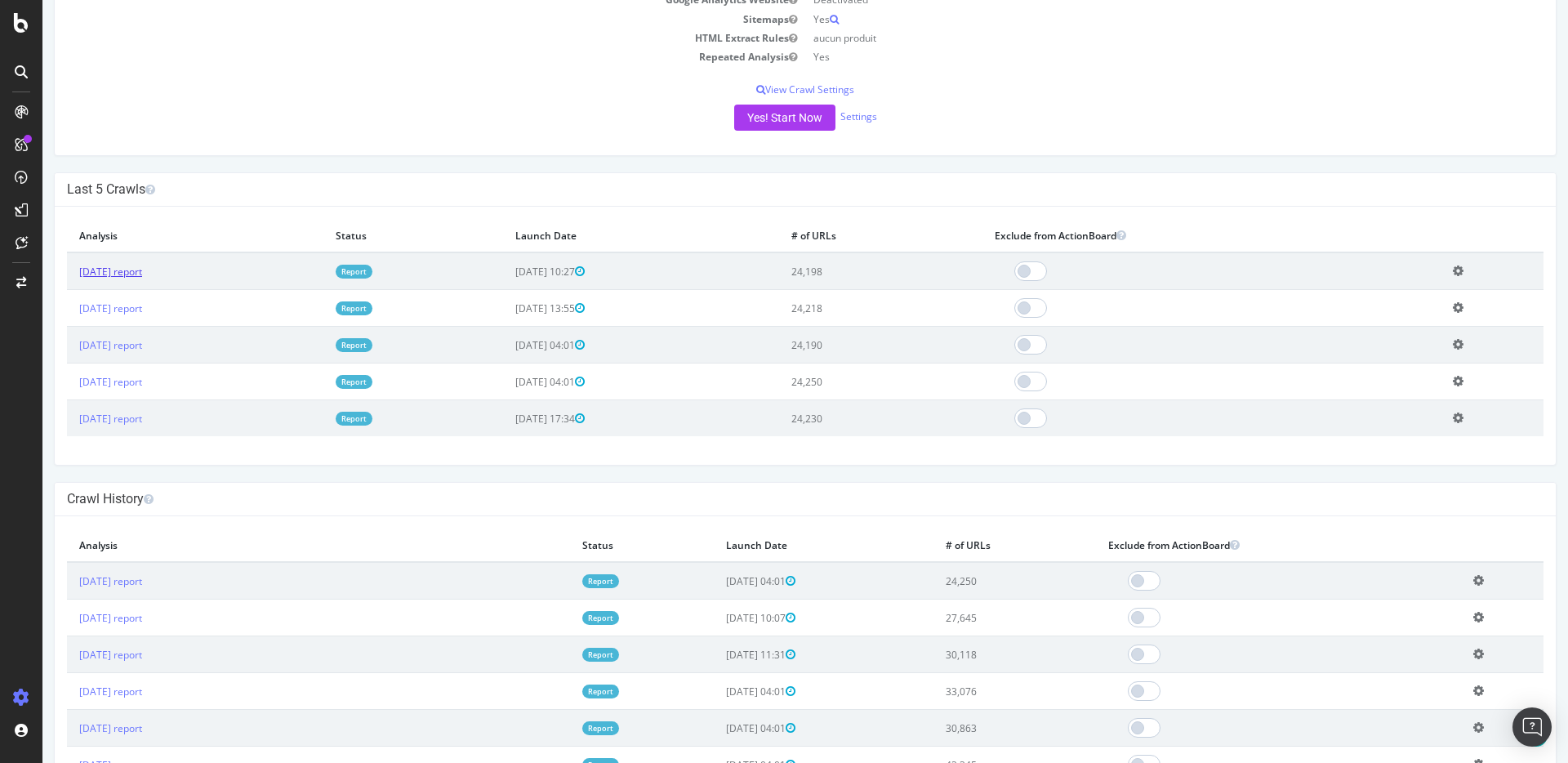
click at [142, 270] on link "[DATE] report" at bounding box center [111, 272] width 63 height 14
